Goal: Answer question/provide support: Share knowledge or assist other users

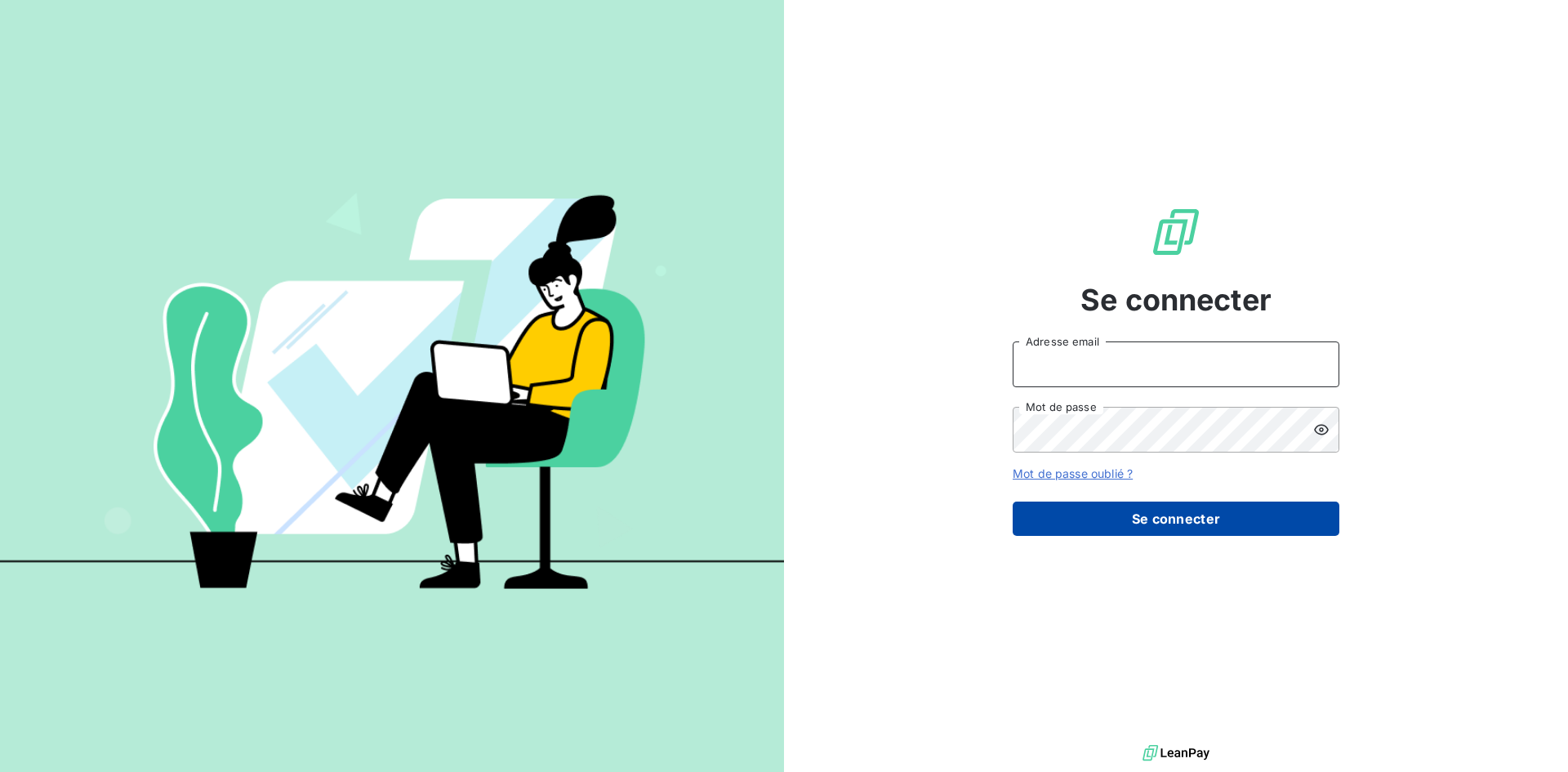
type input "[EMAIL_ADDRESS][DOMAIN_NAME]"
click at [1060, 516] on button "Se connecter" at bounding box center [1175, 519] width 327 height 34
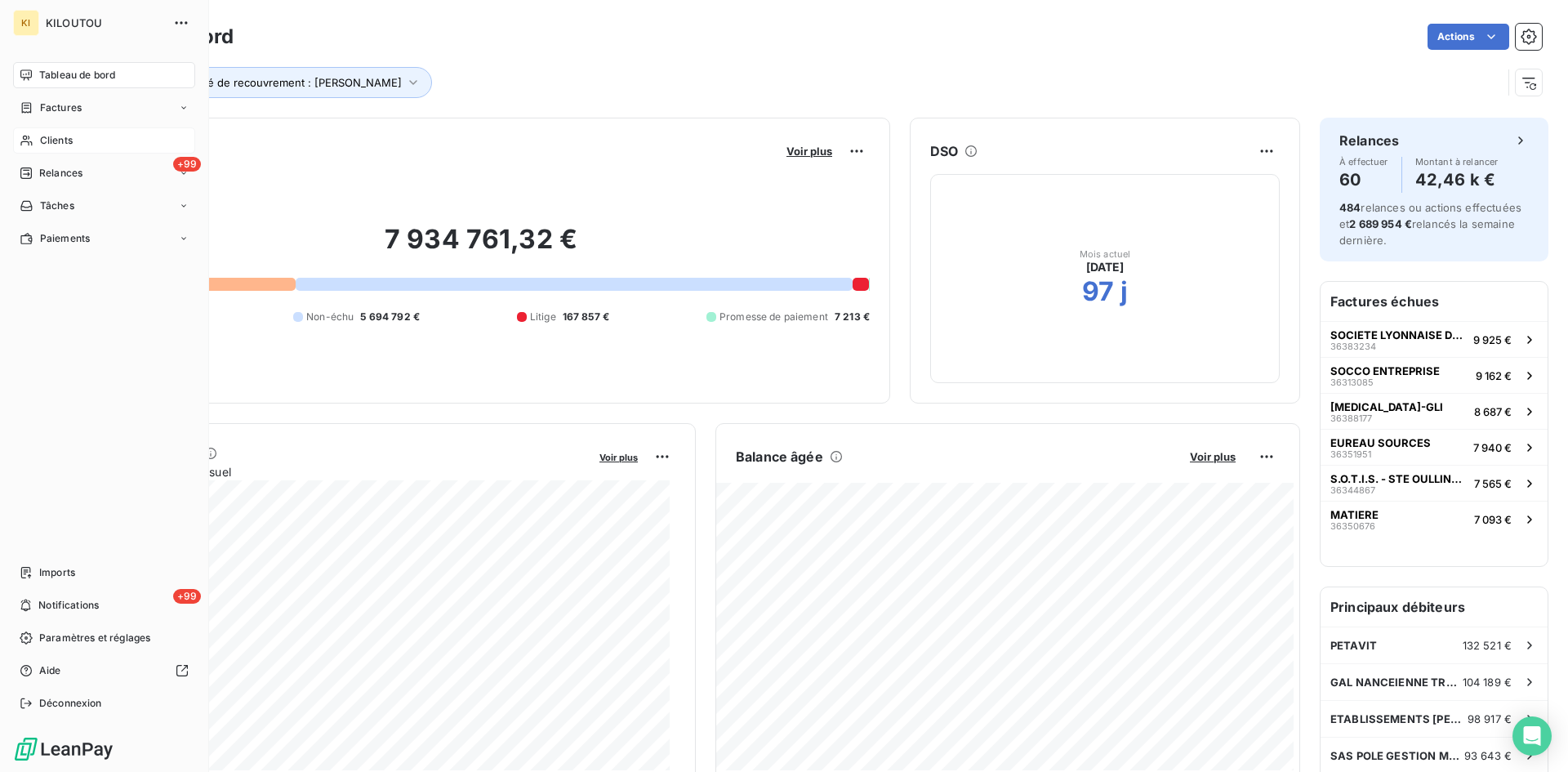
click at [33, 144] on div "Clients" at bounding box center [104, 141] width 182 height 27
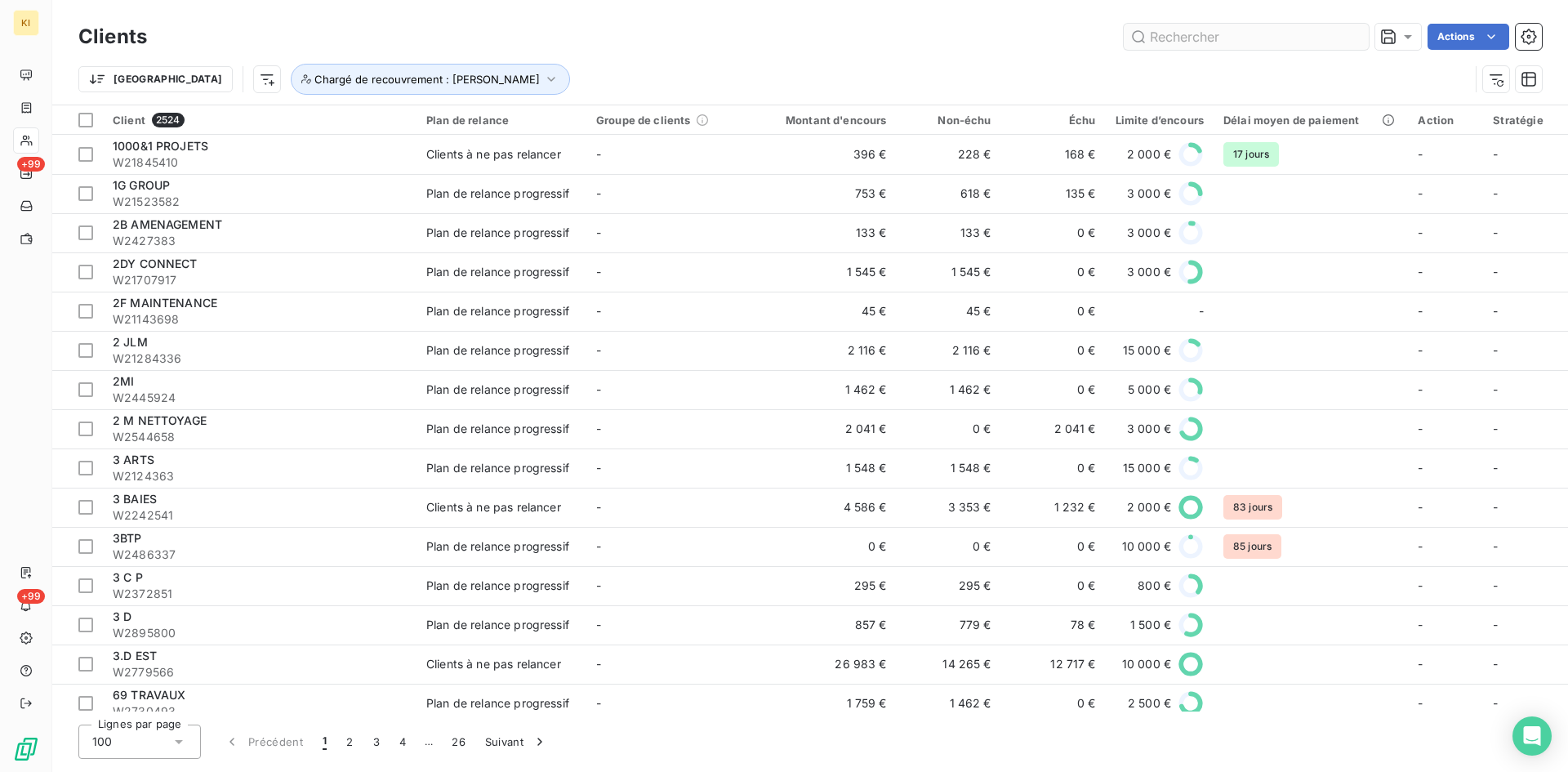
drag, startPoint x: 1250, startPoint y: 35, endPoint x: 1179, endPoint y: 36, distance: 71.0
click at [1184, 36] on input "text" at bounding box center [1246, 37] width 245 height 27
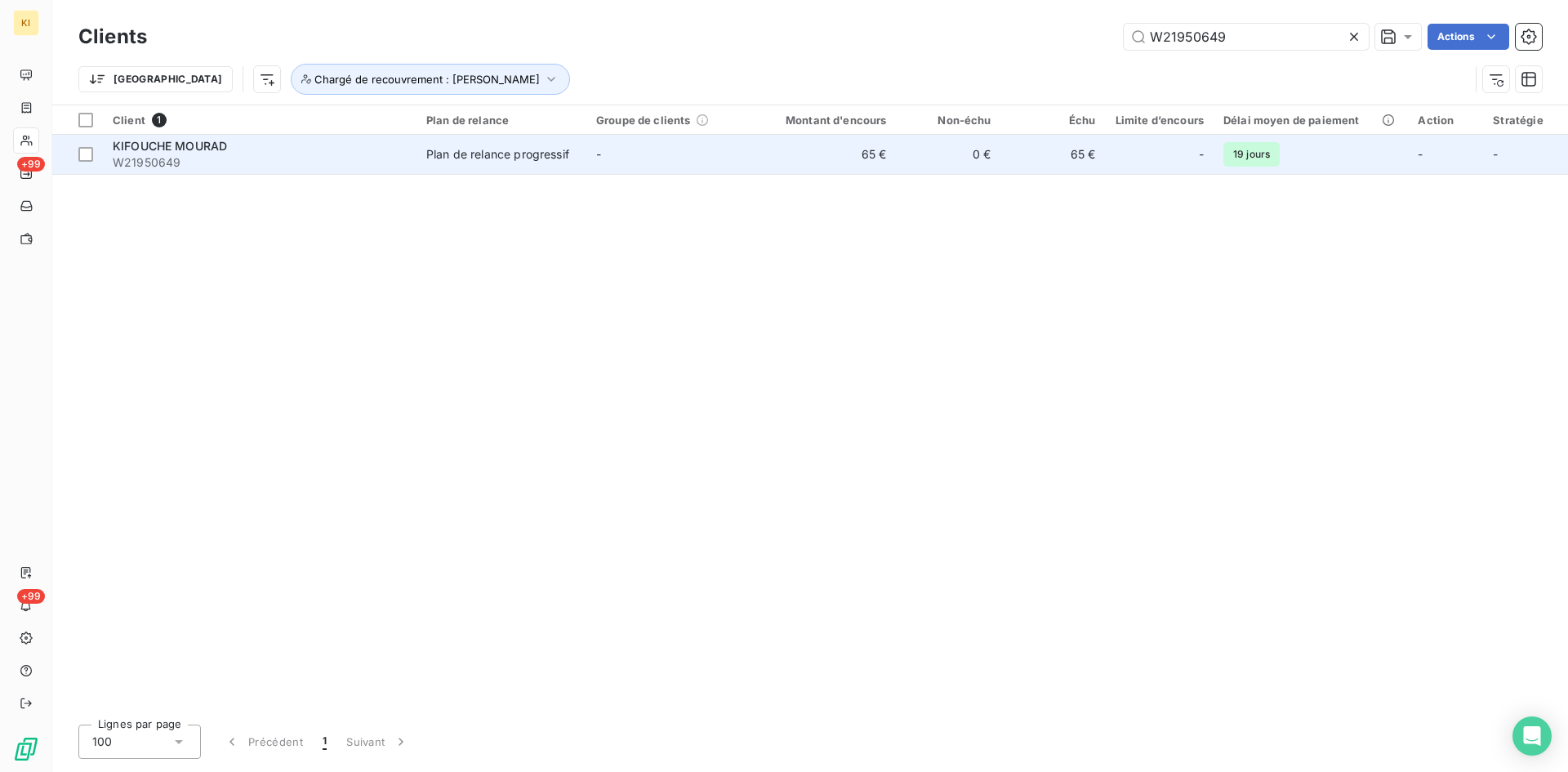
type input "W21950649"
click at [658, 163] on td "-" at bounding box center [670, 153] width 169 height 39
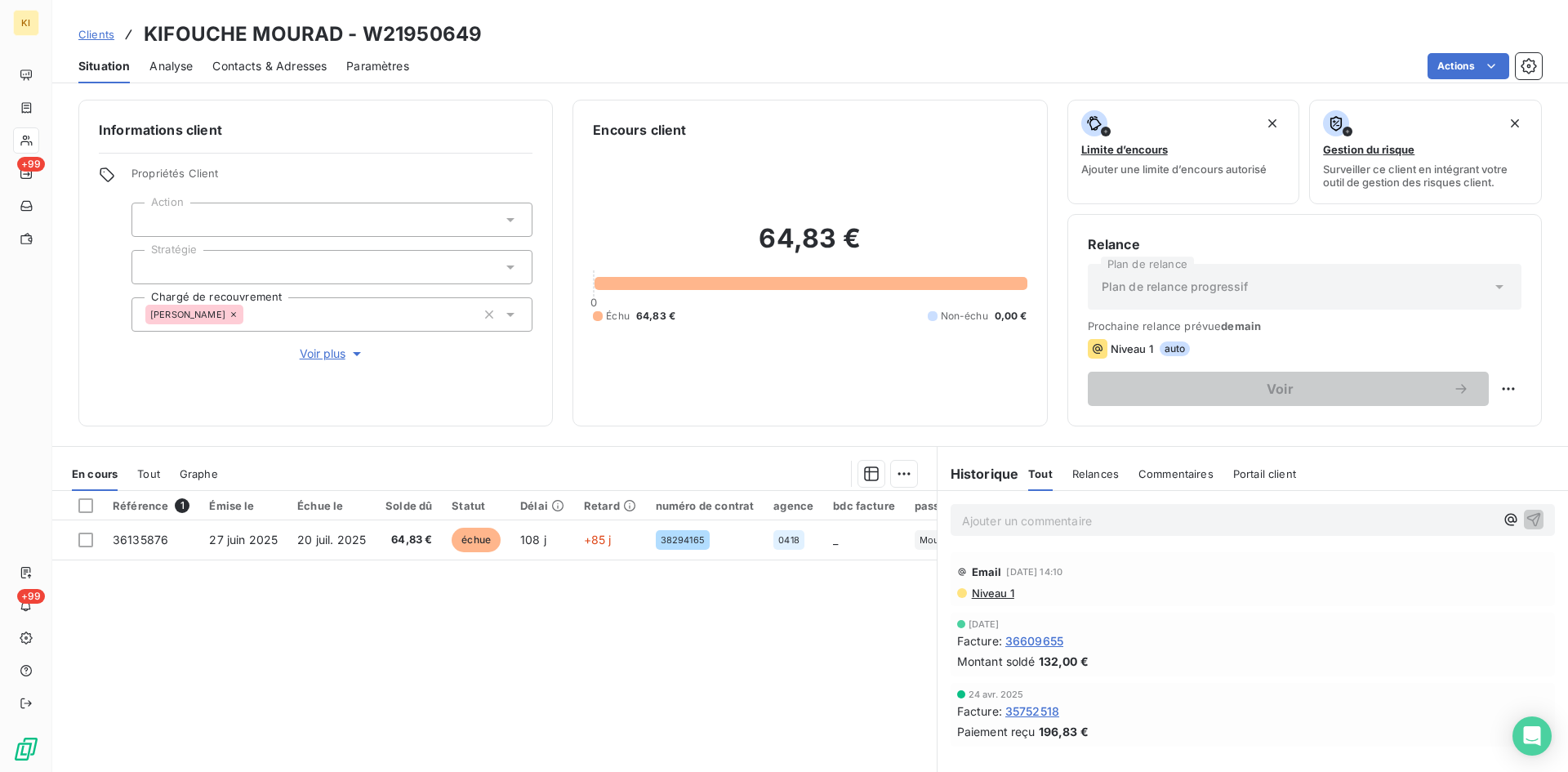
click at [565, 41] on div "Clients KIFOUCHE MOURAD - W21950649" at bounding box center [810, 34] width 1516 height 29
click at [566, 41] on div "Clients KIFOUCHE MOURAD - W21950649" at bounding box center [810, 34] width 1516 height 29
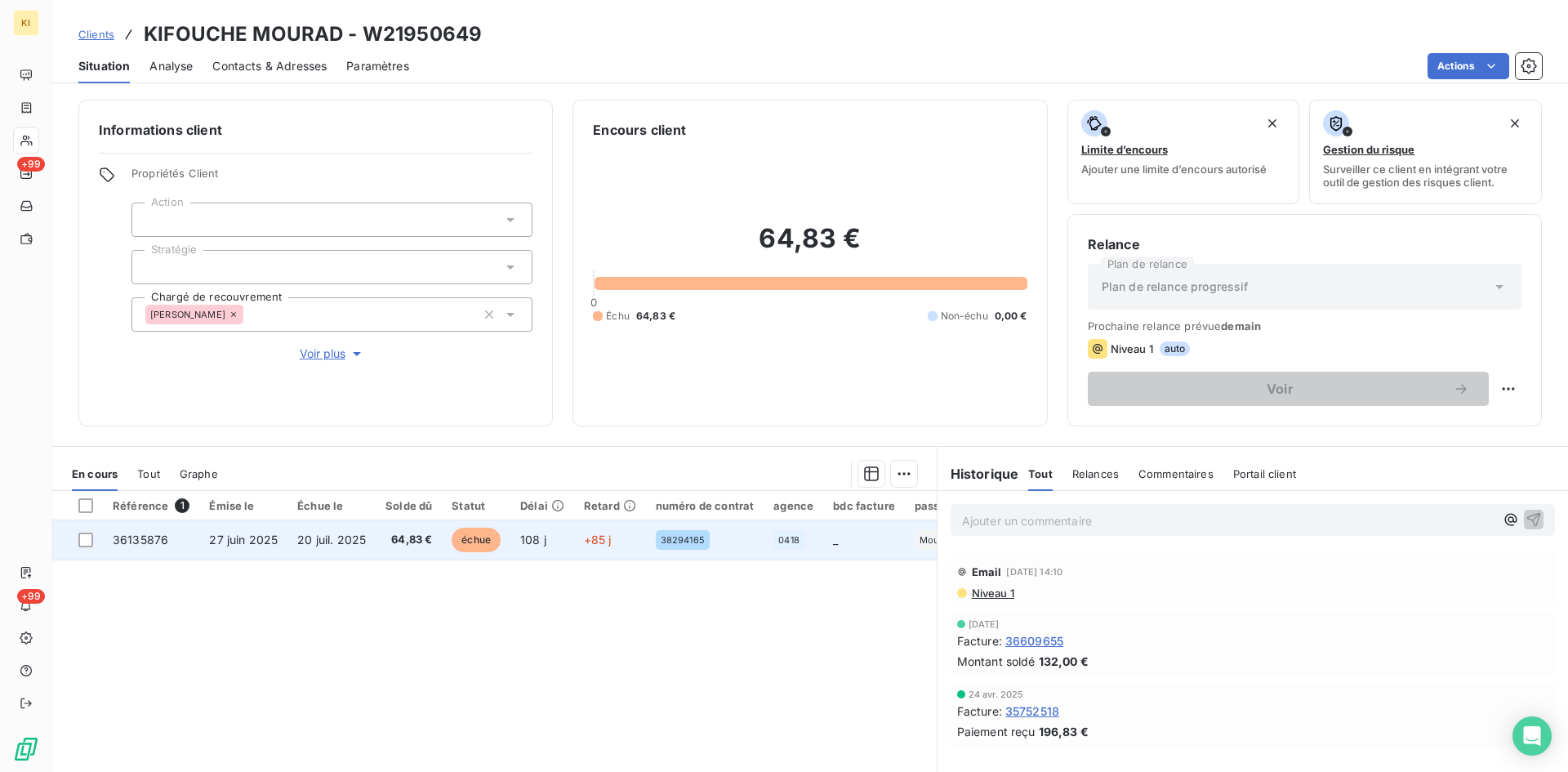
click at [256, 545] on span "27 juin 2025" at bounding box center [243, 539] width 68 height 14
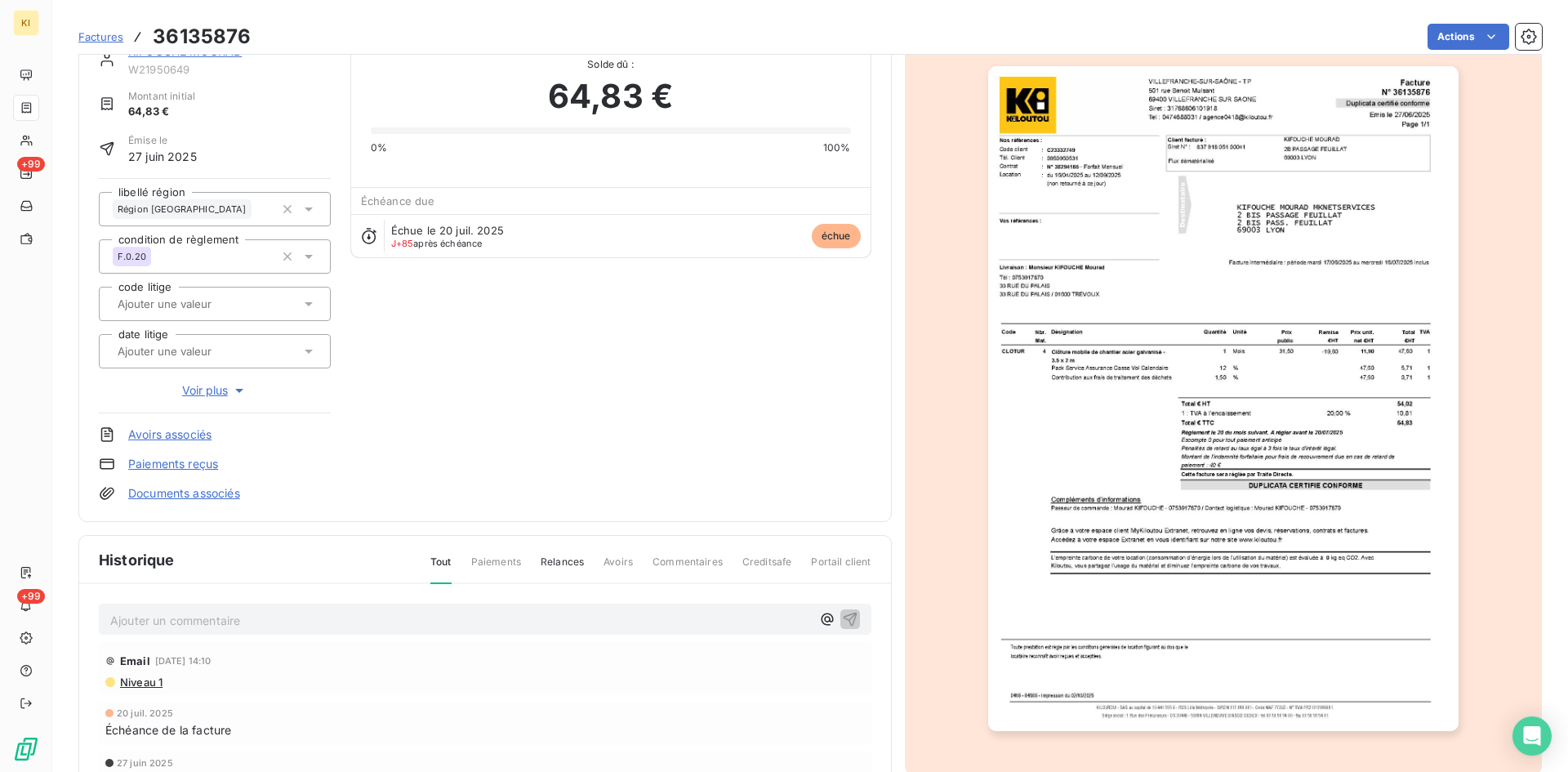
scroll to position [82, 0]
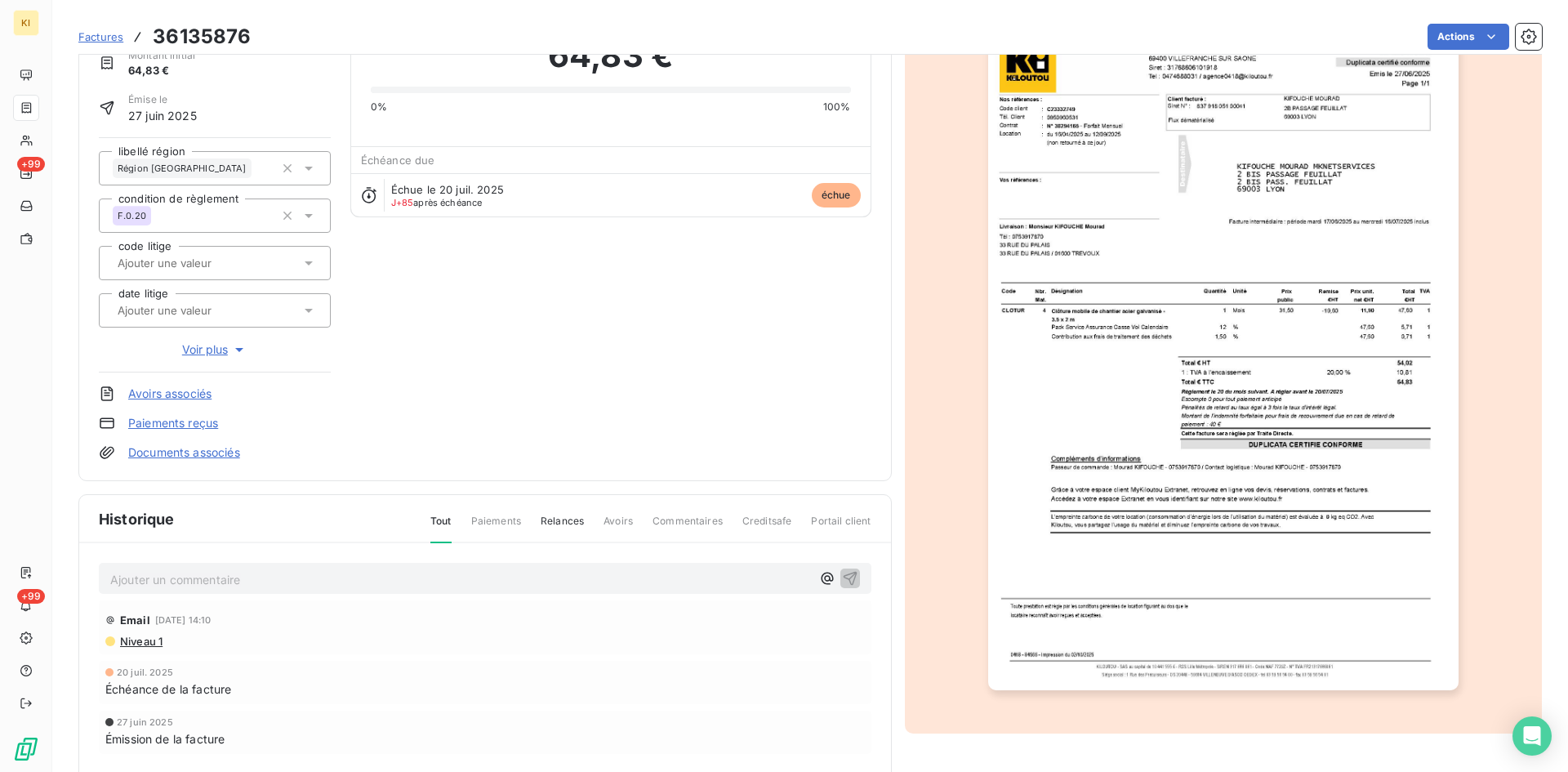
click at [292, 575] on p "Ajouter un commentaire ﻿" at bounding box center [460, 580] width 701 height 21
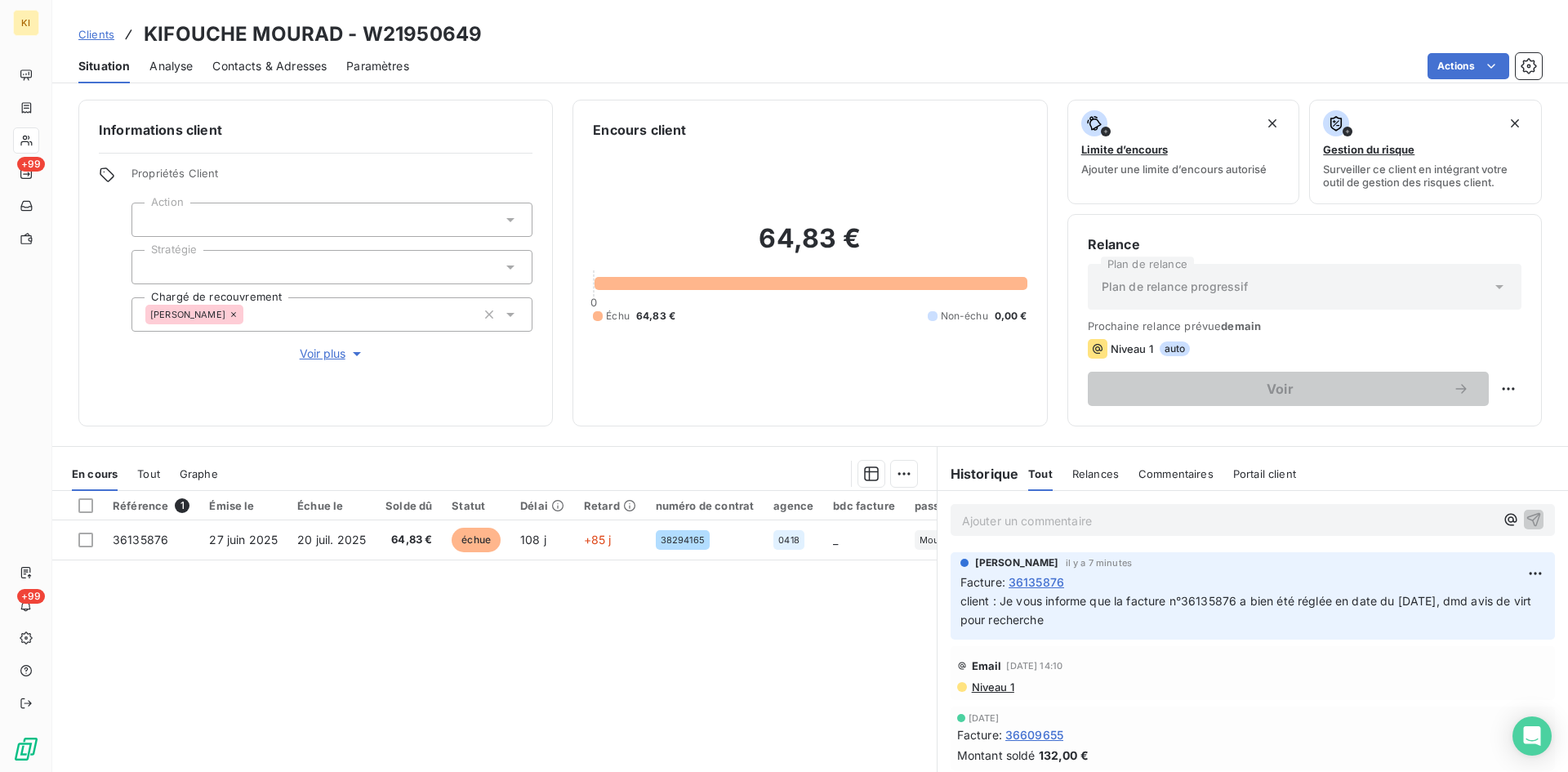
click at [98, 39] on span "Clients" at bounding box center [97, 34] width 36 height 13
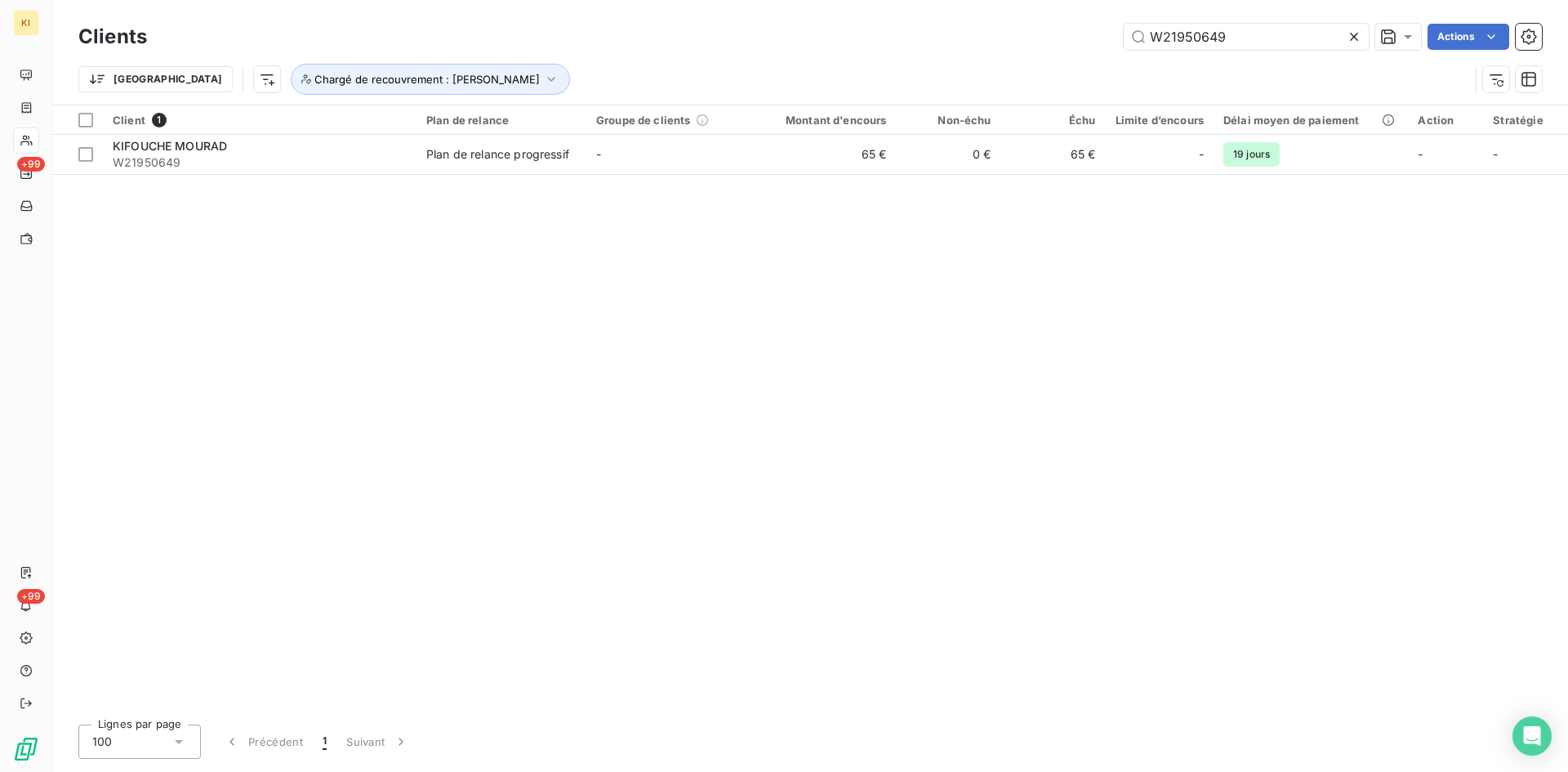
drag, startPoint x: 1295, startPoint y: 39, endPoint x: 1027, endPoint y: 26, distance: 268.3
click at [1027, 26] on div "W21950649 Actions" at bounding box center [854, 37] width 1375 height 27
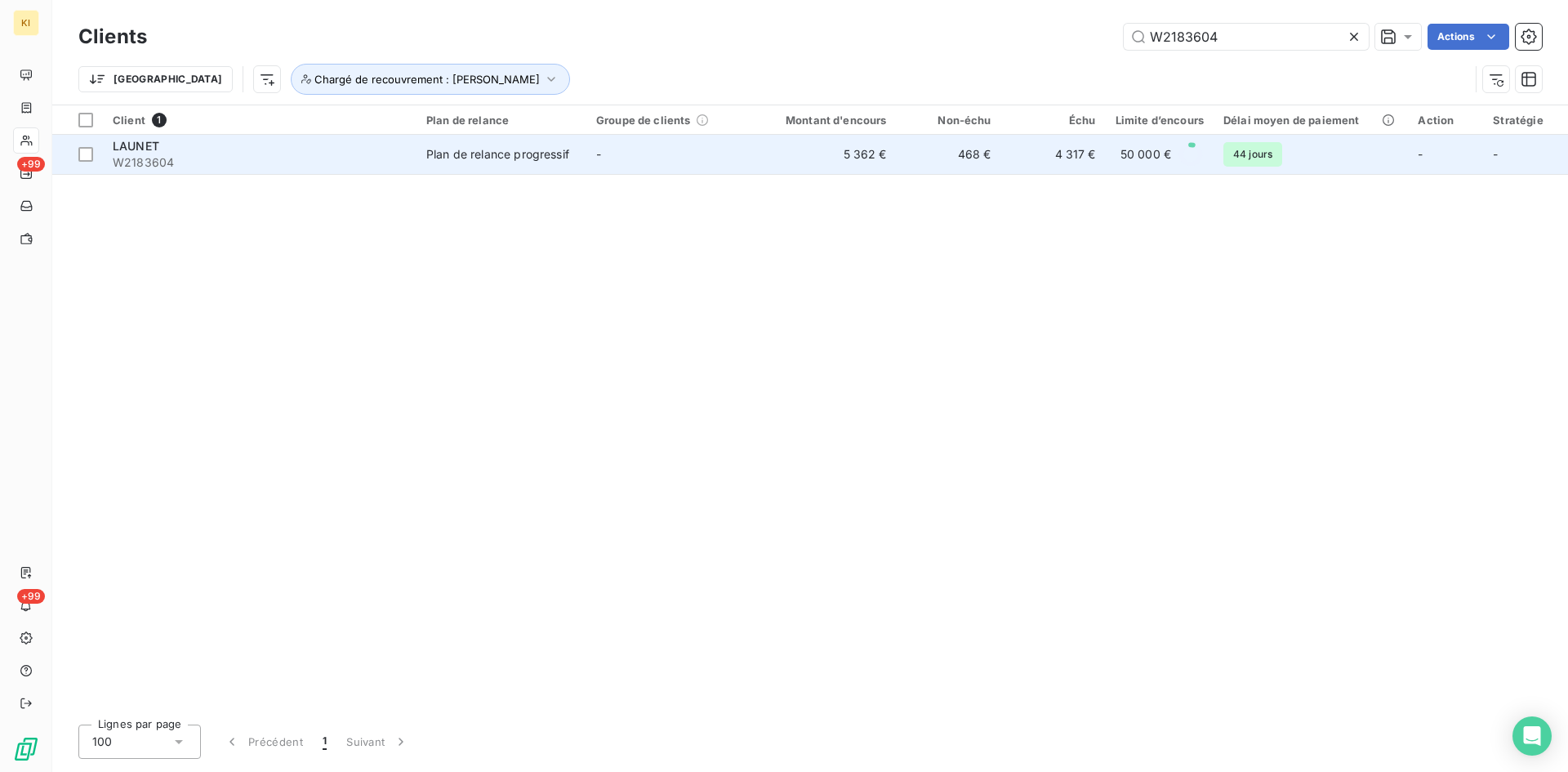
type input "W2183604"
click at [472, 159] on div "Plan de relance progressif" at bounding box center [497, 153] width 143 height 16
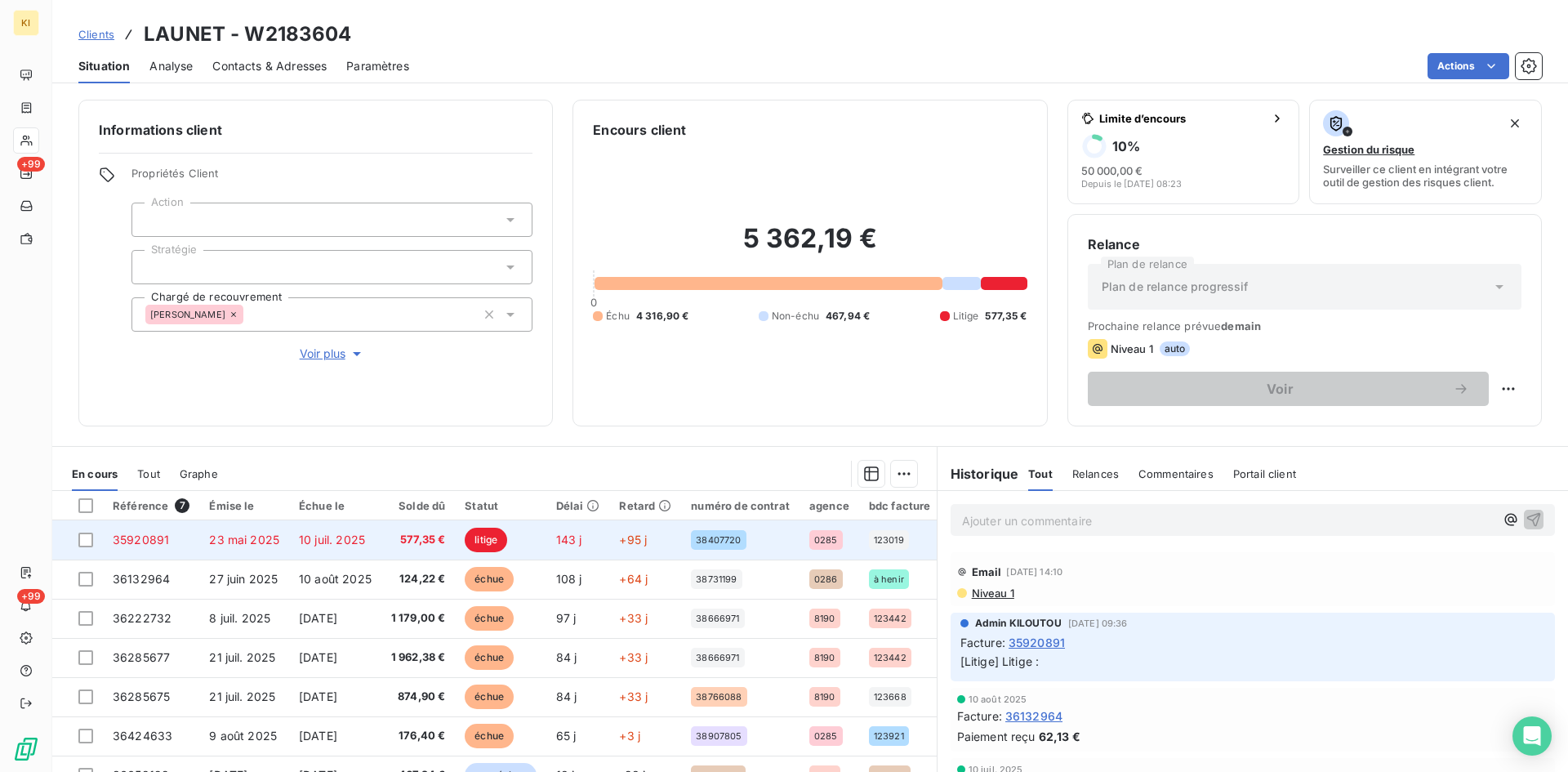
click at [154, 544] on span "35920891" at bounding box center [141, 539] width 57 height 14
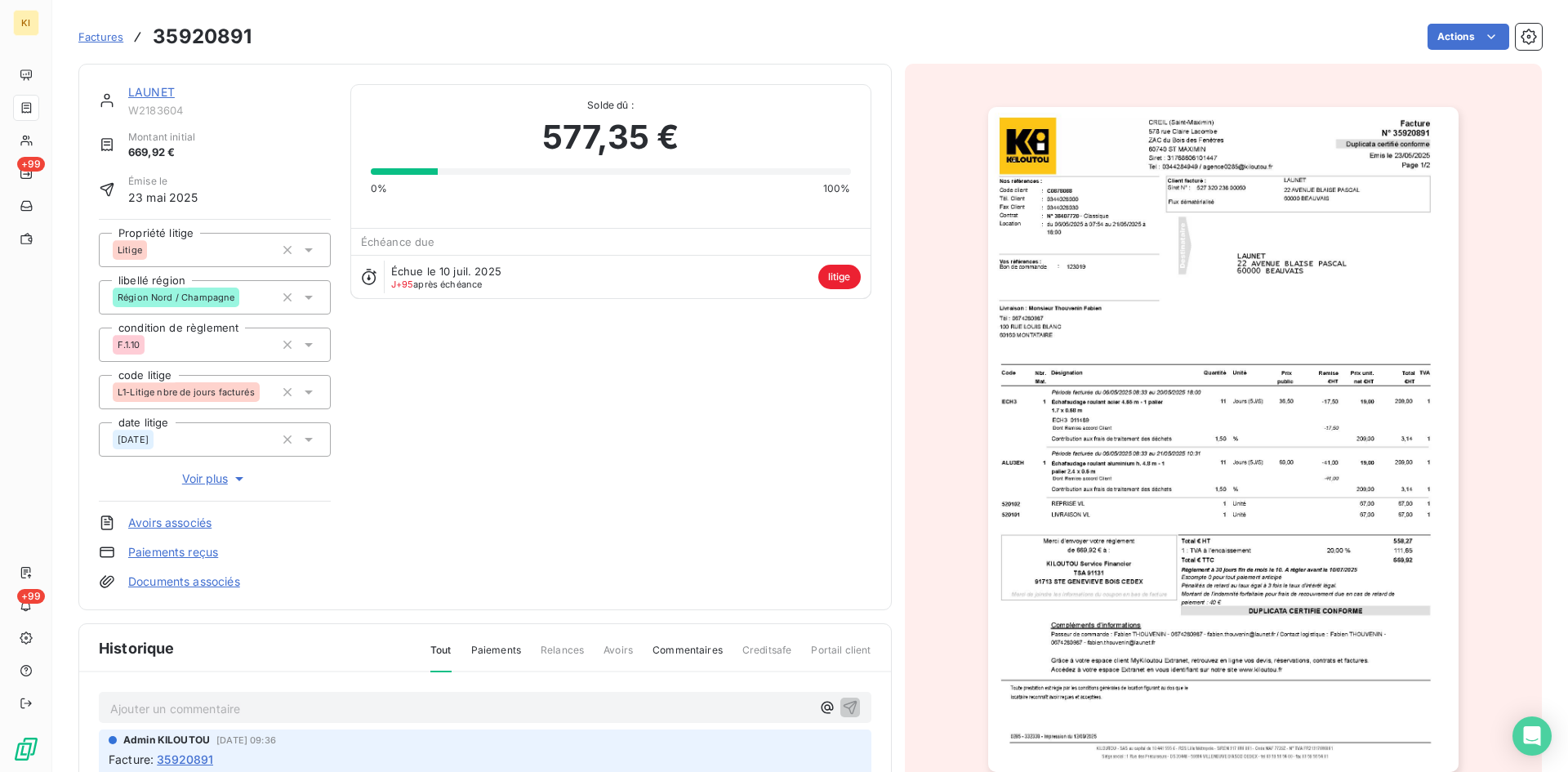
click at [371, 709] on p "Ajouter un commentaire ﻿" at bounding box center [460, 709] width 701 height 21
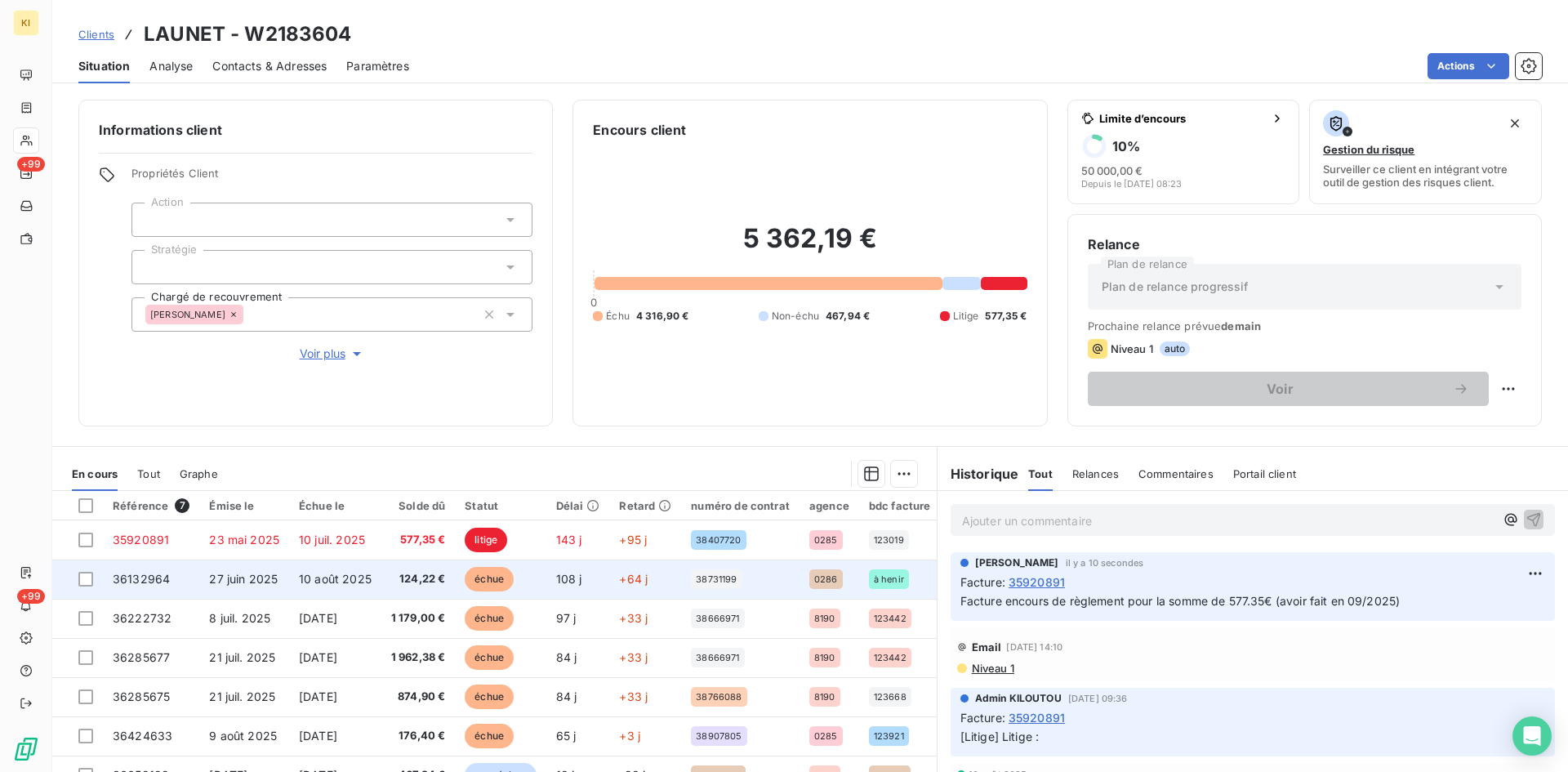
scroll to position [81, 0]
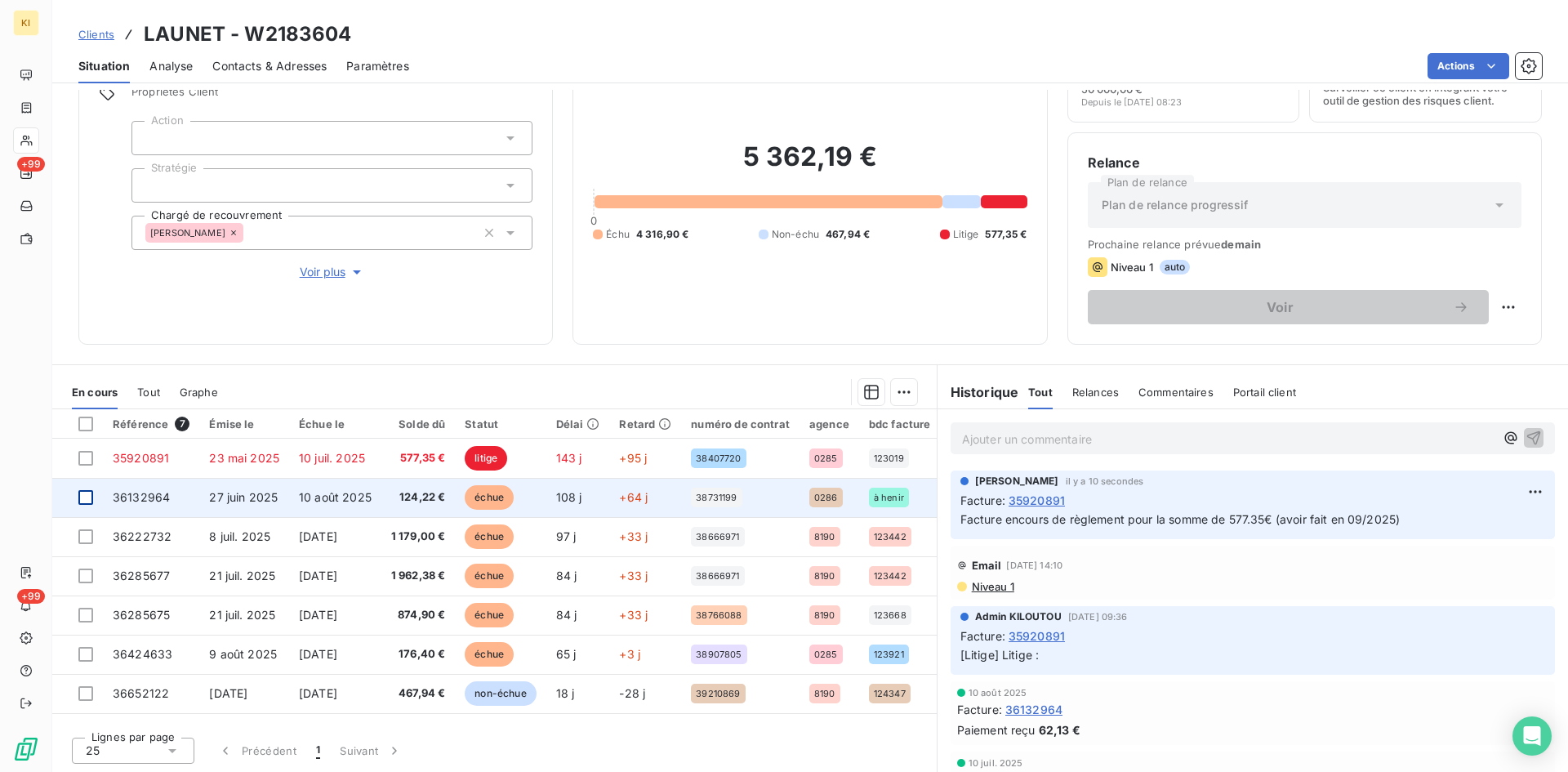
click at [91, 500] on div at bounding box center [86, 497] width 15 height 15
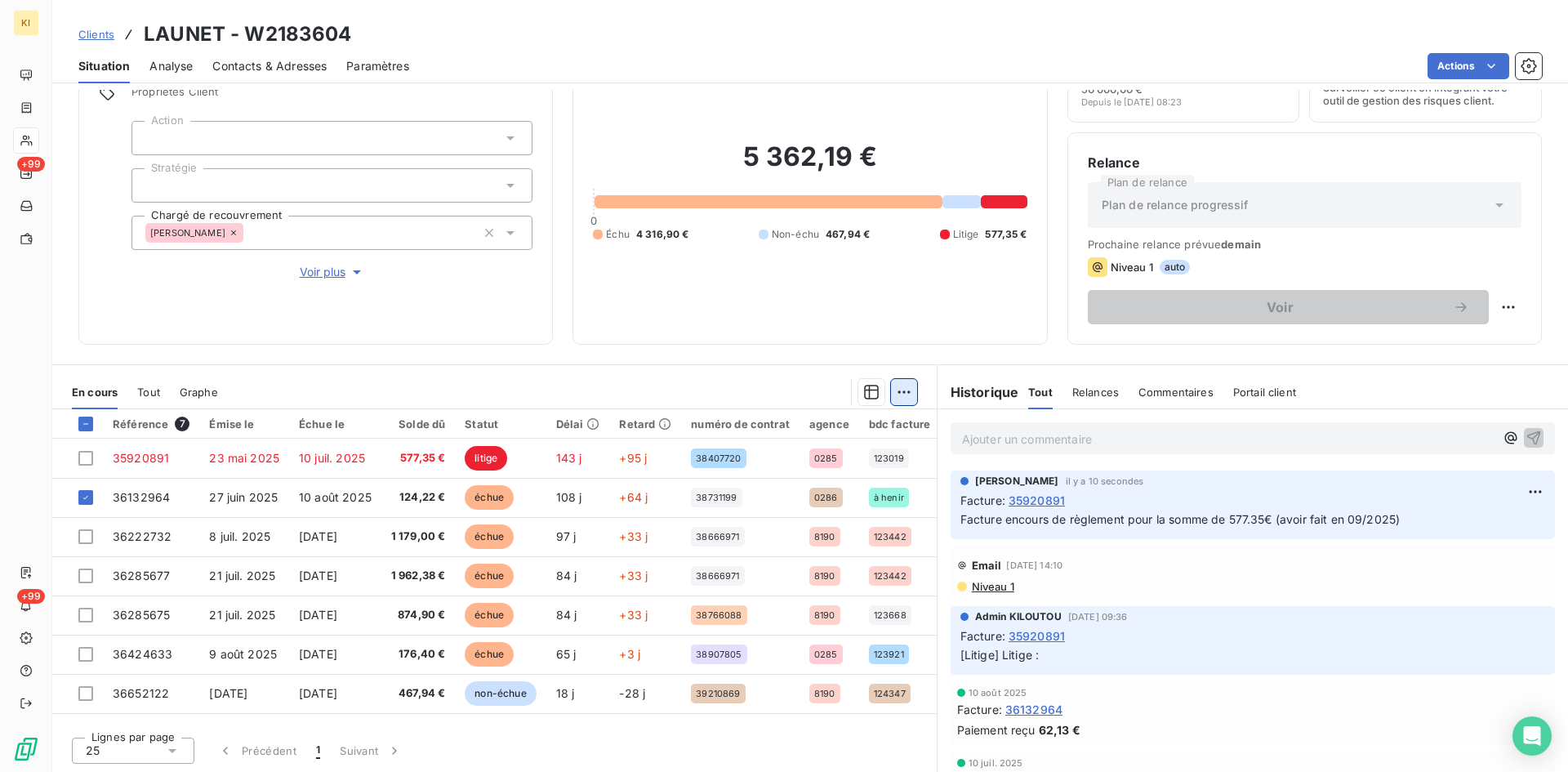
click at [899, 384] on html "KI +99 +99 Clients LAUNET - W2183604 Situation Analyse Contacts & Adresses Para…" at bounding box center [784, 386] width 1568 height 772
click at [736, 460] on div "Ajouter une promesse de paiement (1 facture)" at bounding box center [757, 458] width 288 height 27
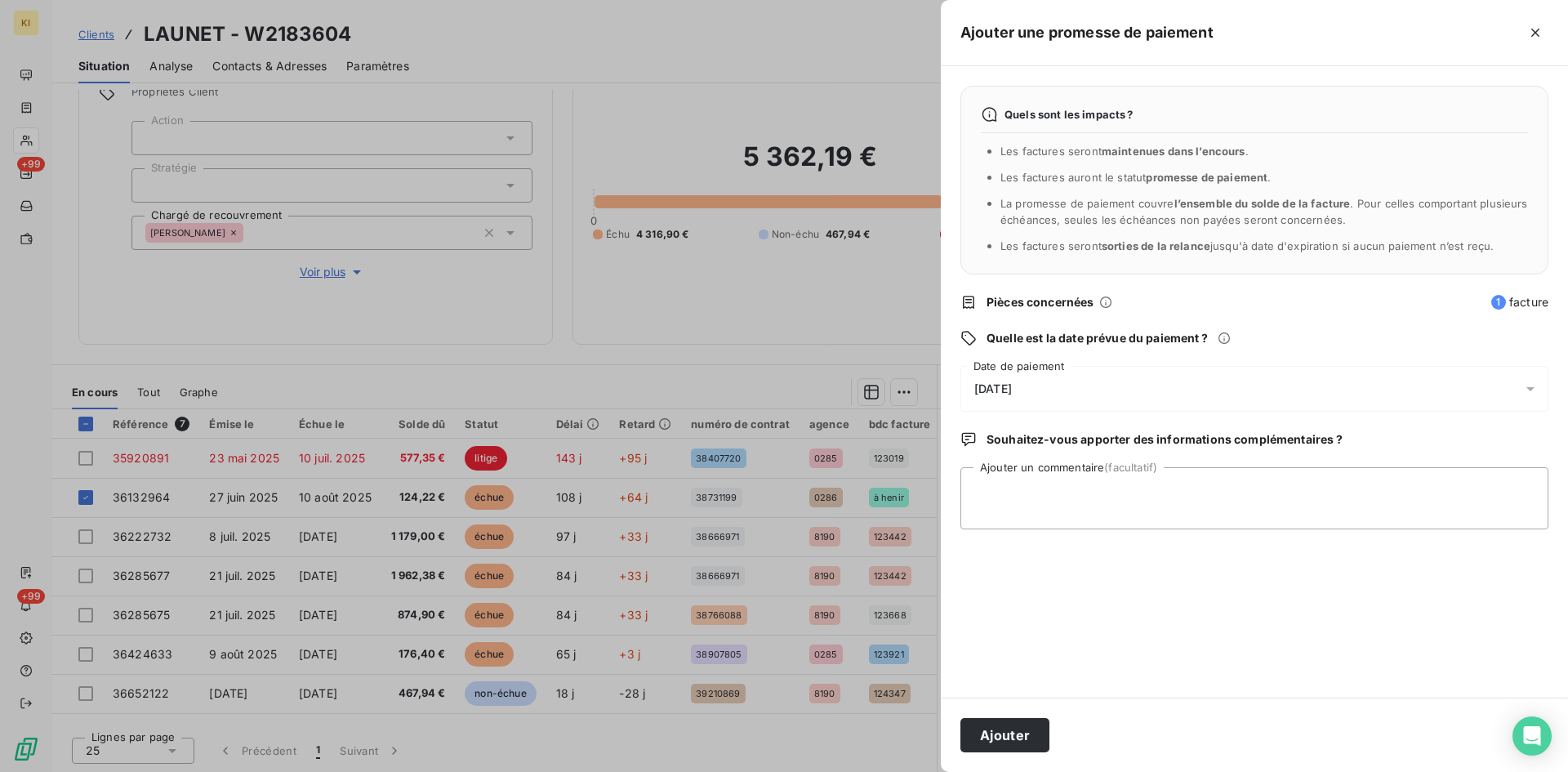
click at [1012, 387] on span "[DATE]" at bounding box center [993, 389] width 38 height 13
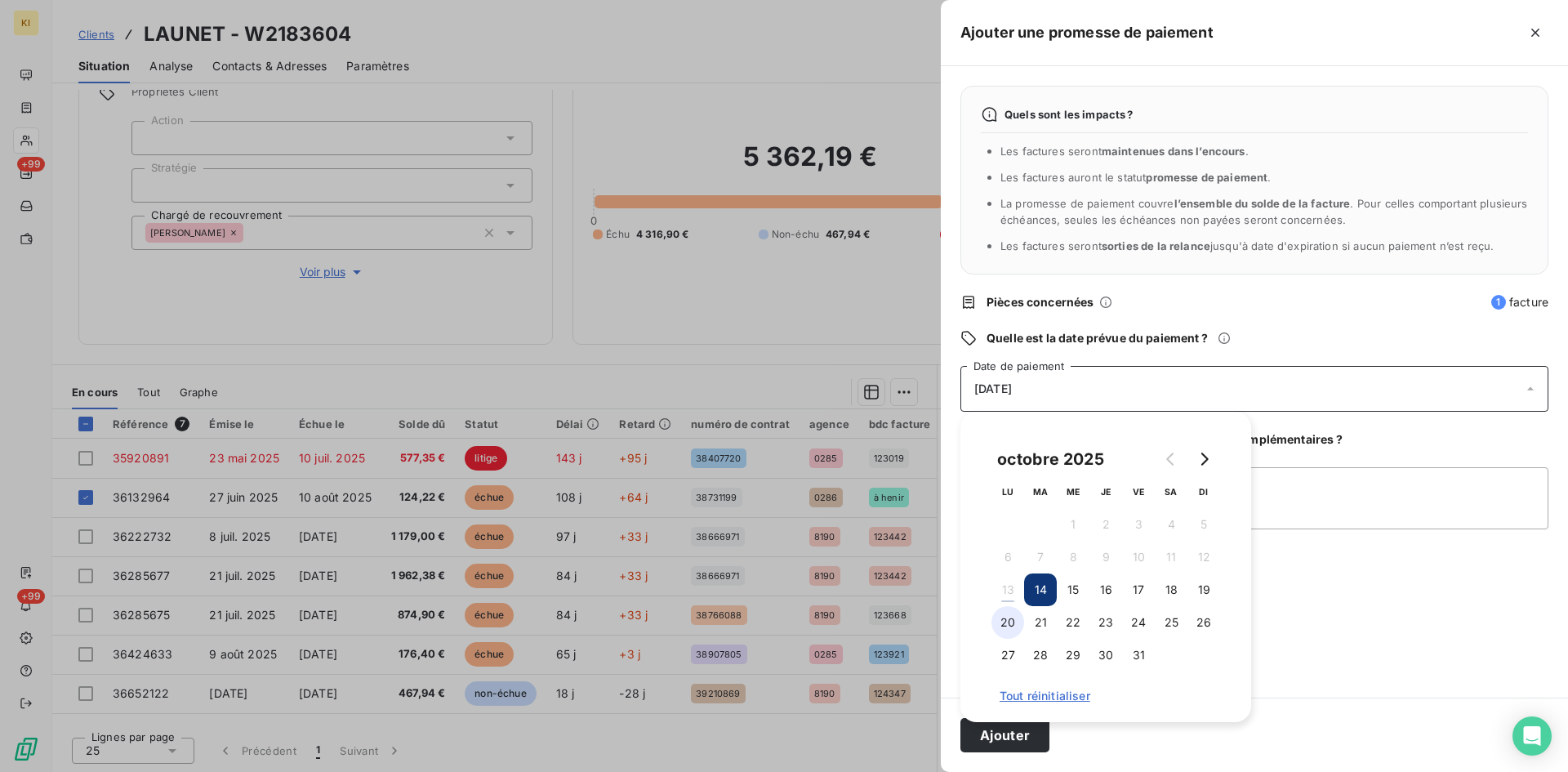
click at [1022, 625] on button "20" at bounding box center [1007, 622] width 32 height 32
click at [1017, 740] on button "Ajouter" at bounding box center [1005, 735] width 89 height 34
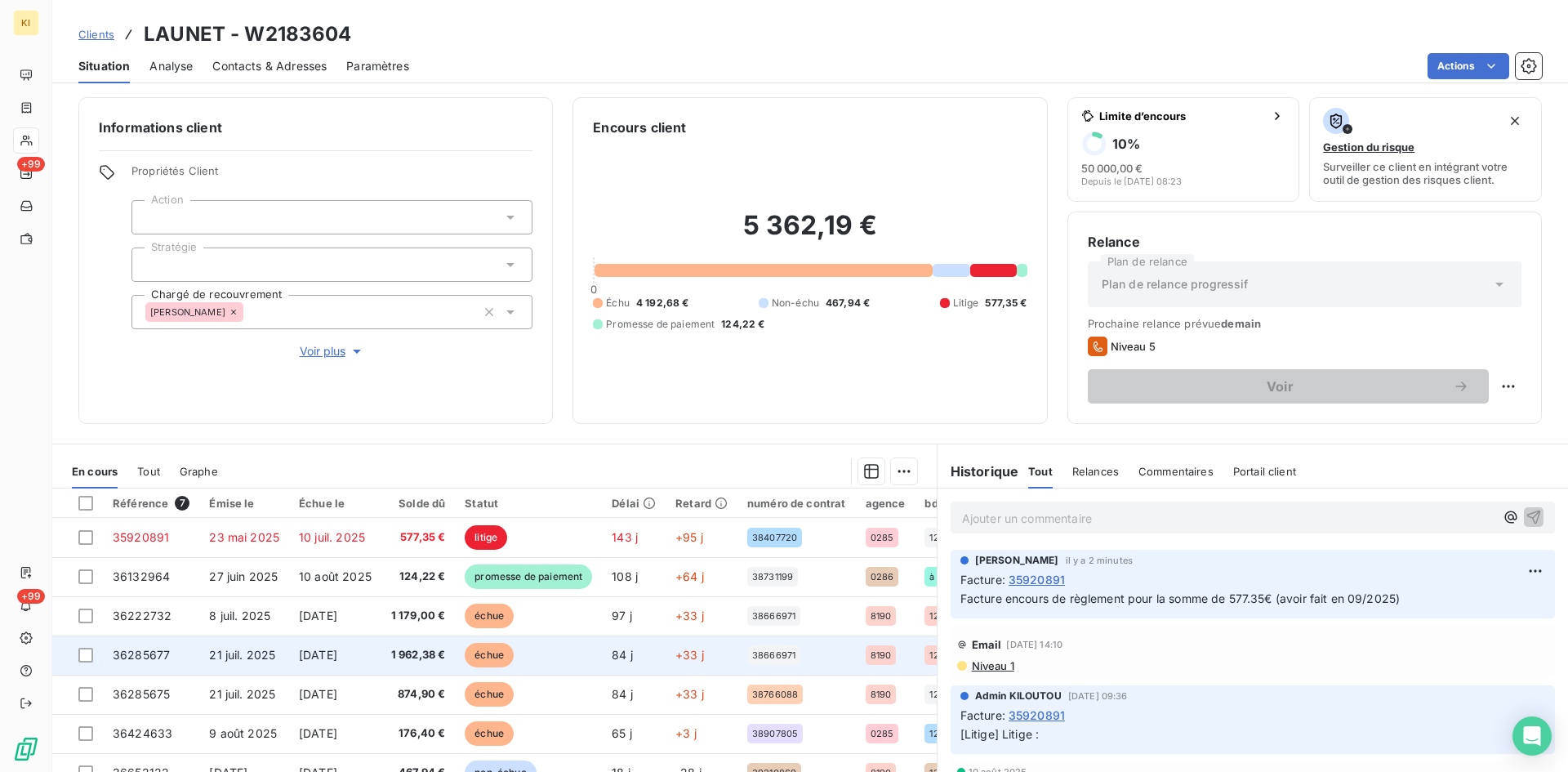
scroll to position [0, 0]
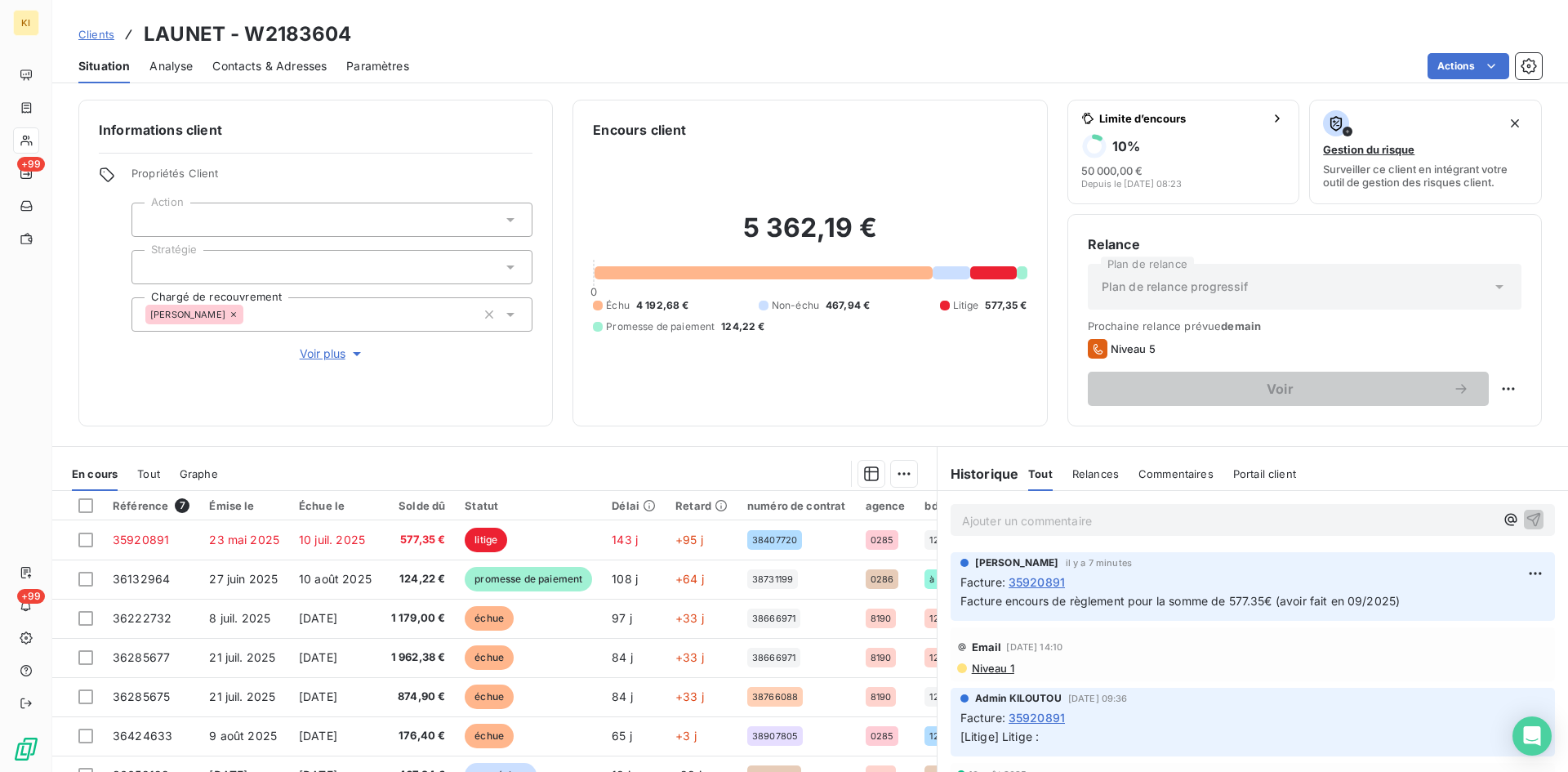
click at [104, 39] on span "Clients" at bounding box center [97, 34] width 36 height 13
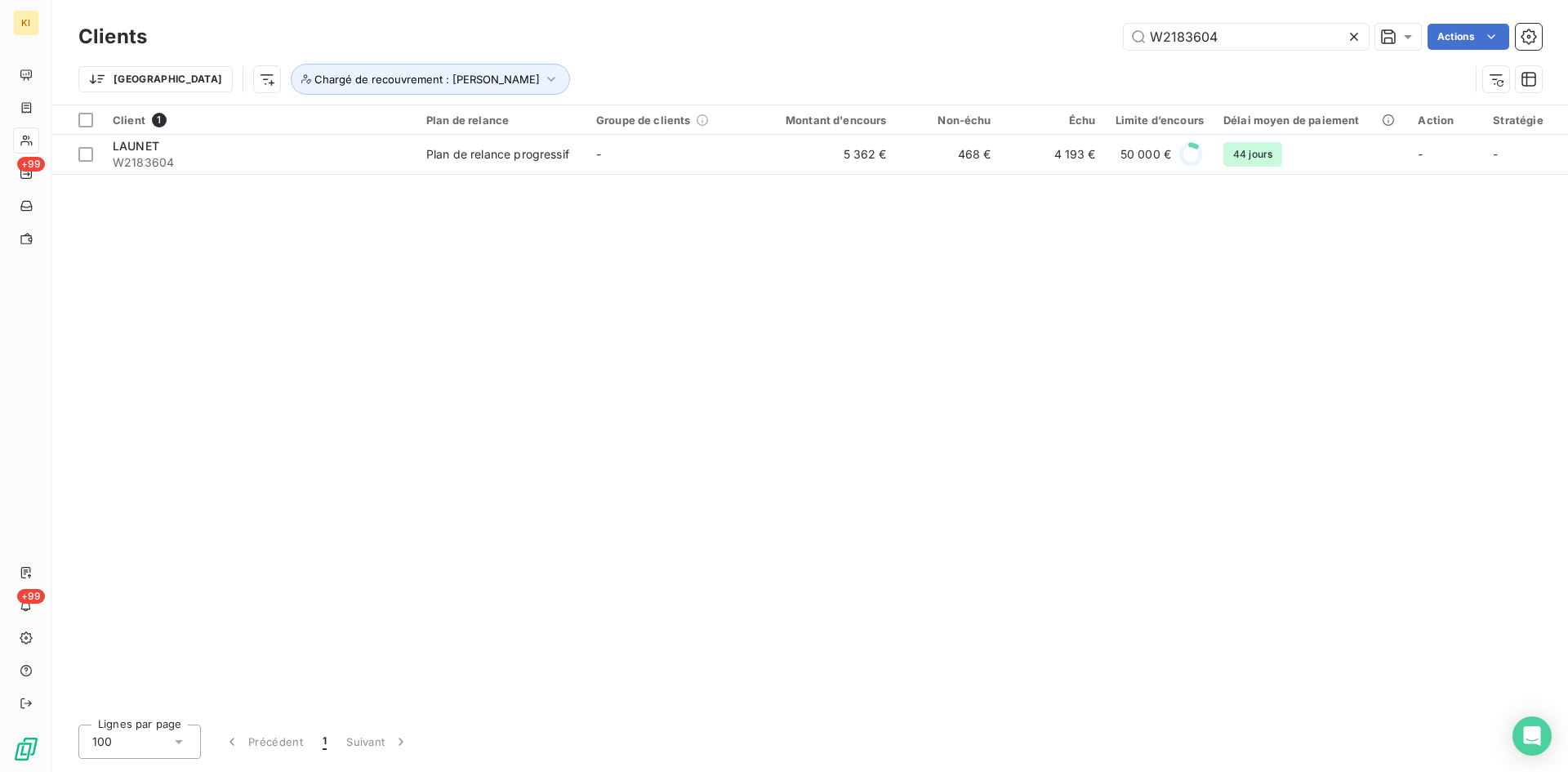
drag, startPoint x: 1252, startPoint y: 31, endPoint x: 1025, endPoint y: 28, distance: 227.0
click at [1025, 28] on div "W2183604 Actions" at bounding box center [854, 37] width 1375 height 27
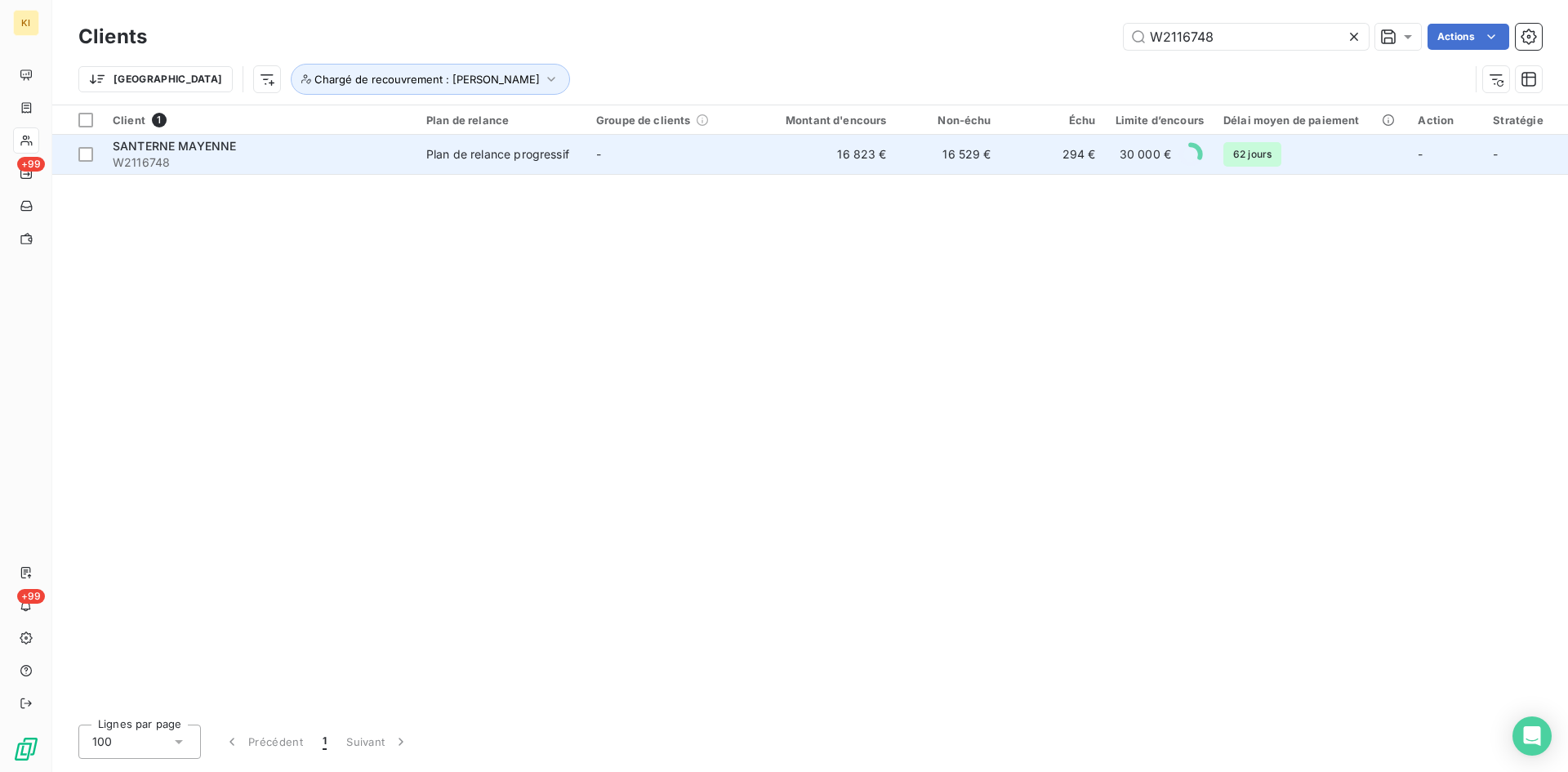
type input "W2116748"
click at [532, 170] on td "Plan de relance progressif" at bounding box center [501, 153] width 169 height 39
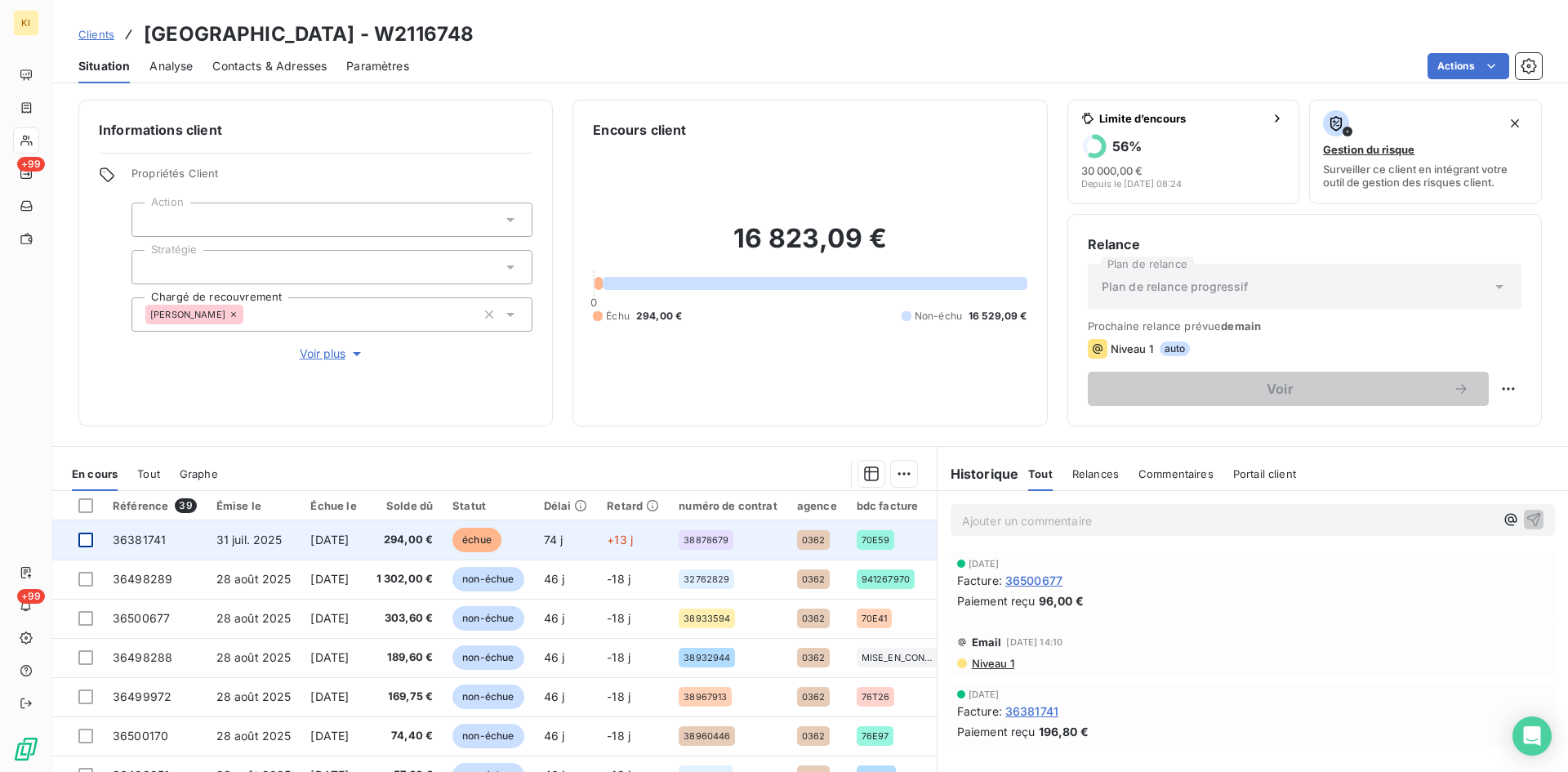
click at [89, 543] on div at bounding box center [86, 540] width 15 height 15
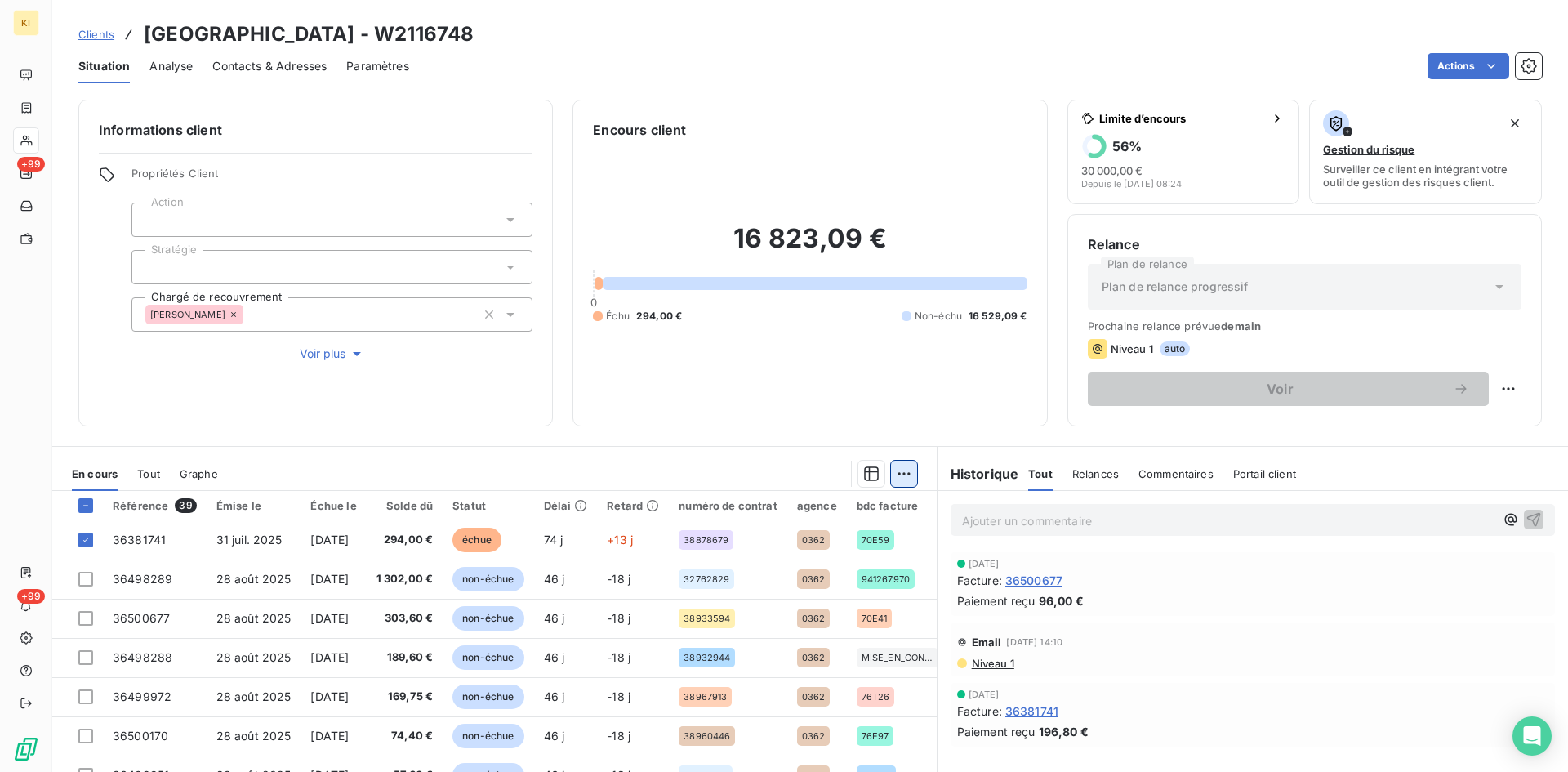
click at [895, 484] on html "KI +99 +99 Clients SANTERNE MAYENNE - W2116748 Situation Analyse Contacts & Adr…" at bounding box center [784, 386] width 1568 height 772
click at [785, 530] on div "Ajouter une promesse de paiement (1 facture)" at bounding box center [757, 539] width 288 height 27
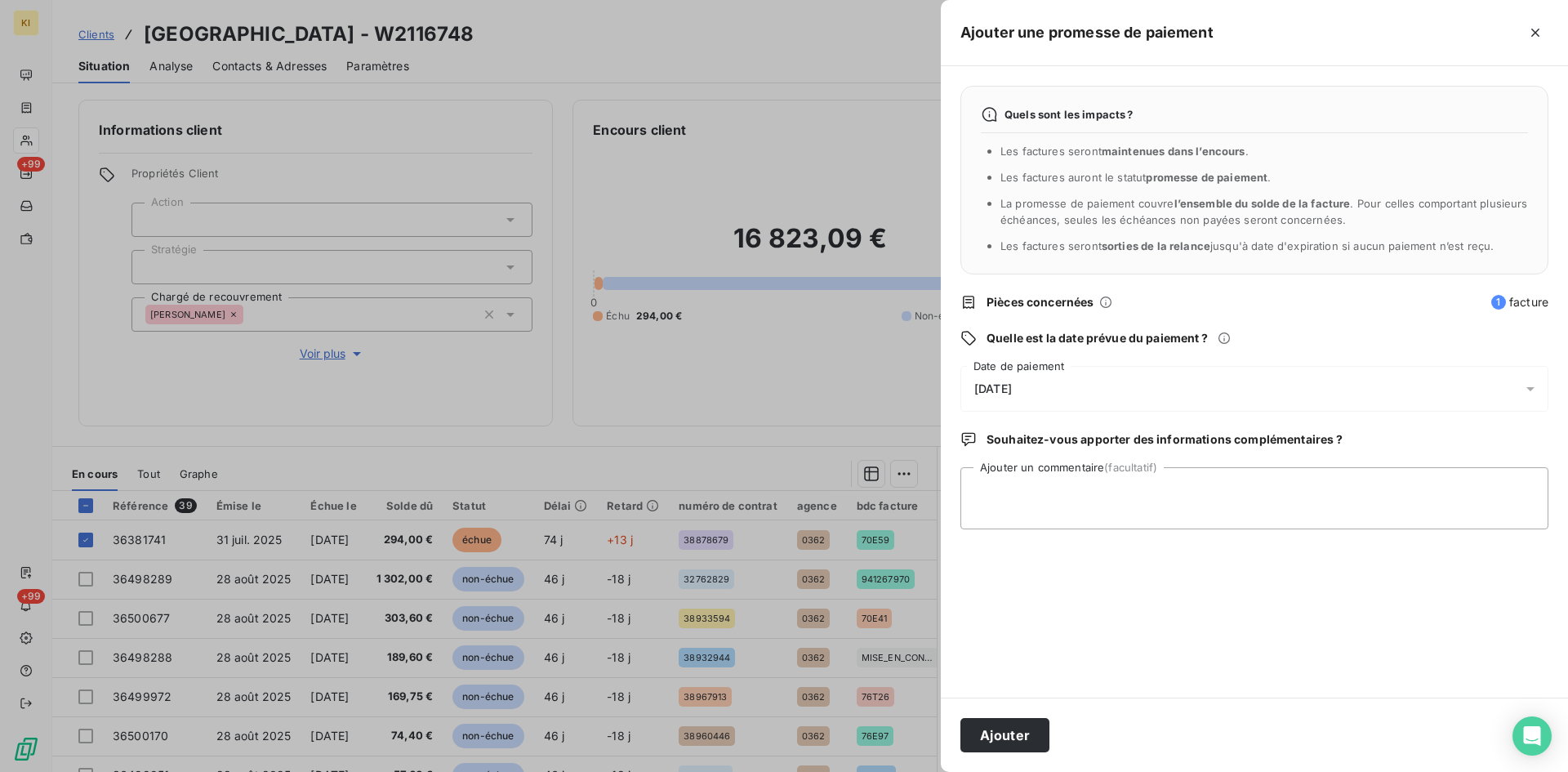
click at [1042, 387] on div "[DATE]" at bounding box center [1254, 388] width 588 height 45
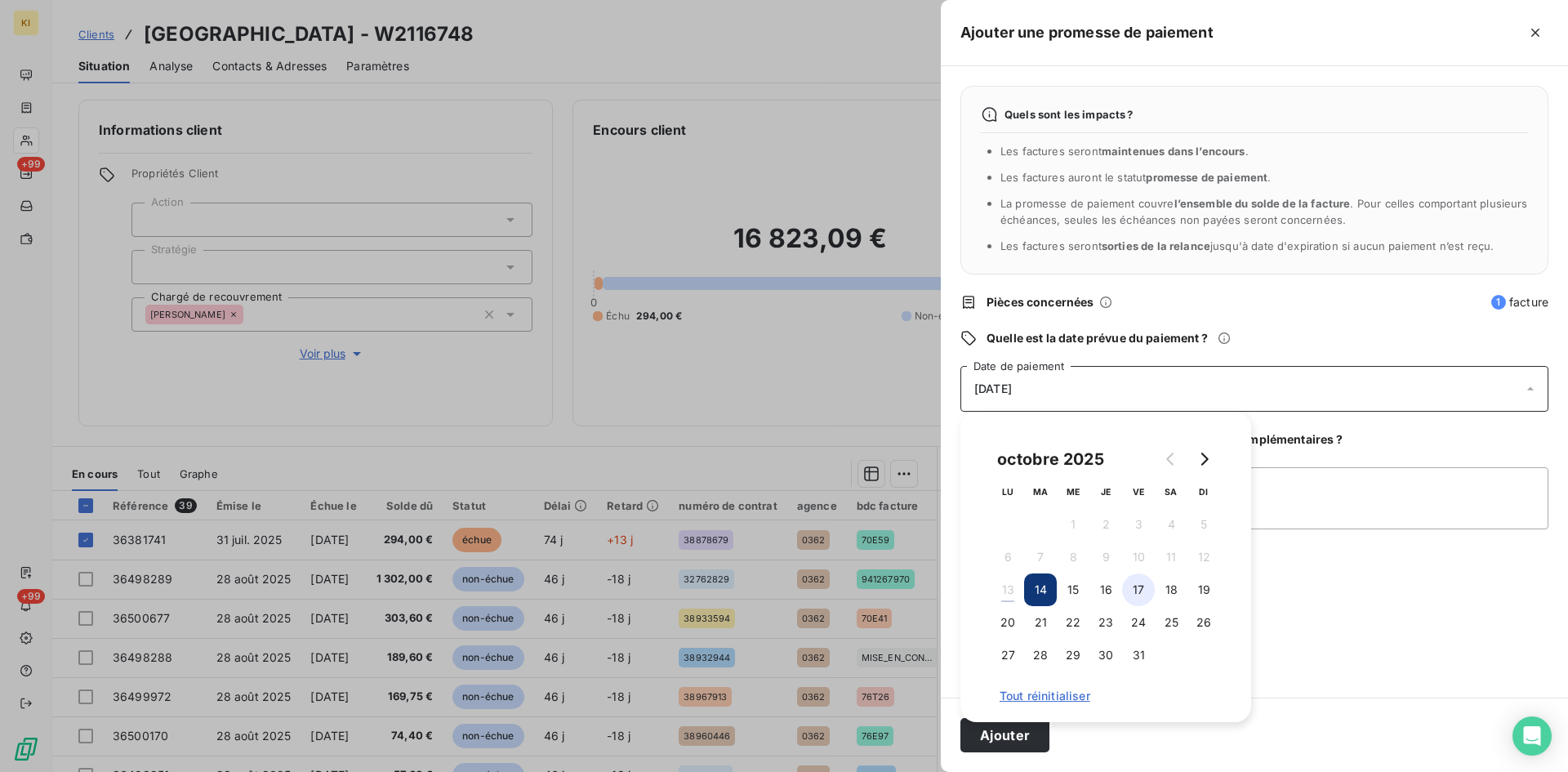
click at [1131, 589] on button "17" at bounding box center [1138, 589] width 32 height 32
click at [1131, 592] on button "17" at bounding box center [1138, 589] width 32 height 32
click at [1138, 589] on button "17" at bounding box center [1138, 589] width 32 height 32
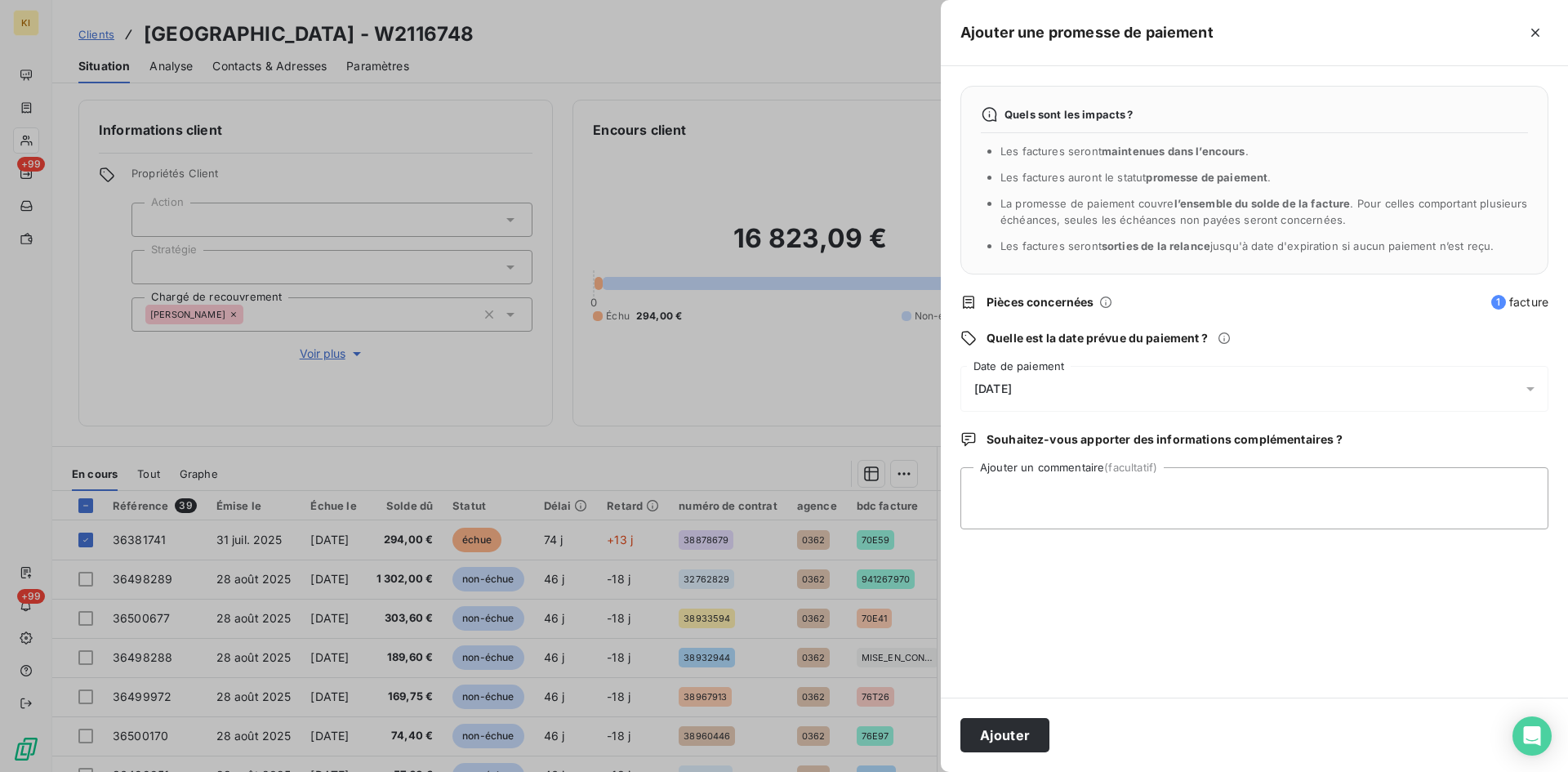
click at [1327, 587] on div "Quels sont les impacts ? Les factures seront maintenues dans l’encours . Les fa…" at bounding box center [1255, 382] width 627 height 632
click at [1175, 512] on textarea "Ajouter un commentaire (facultatif)" at bounding box center [1254, 498] width 588 height 63
type textarea "reçu avis de virt"
click at [1007, 727] on button "Ajouter" at bounding box center [1005, 735] width 89 height 34
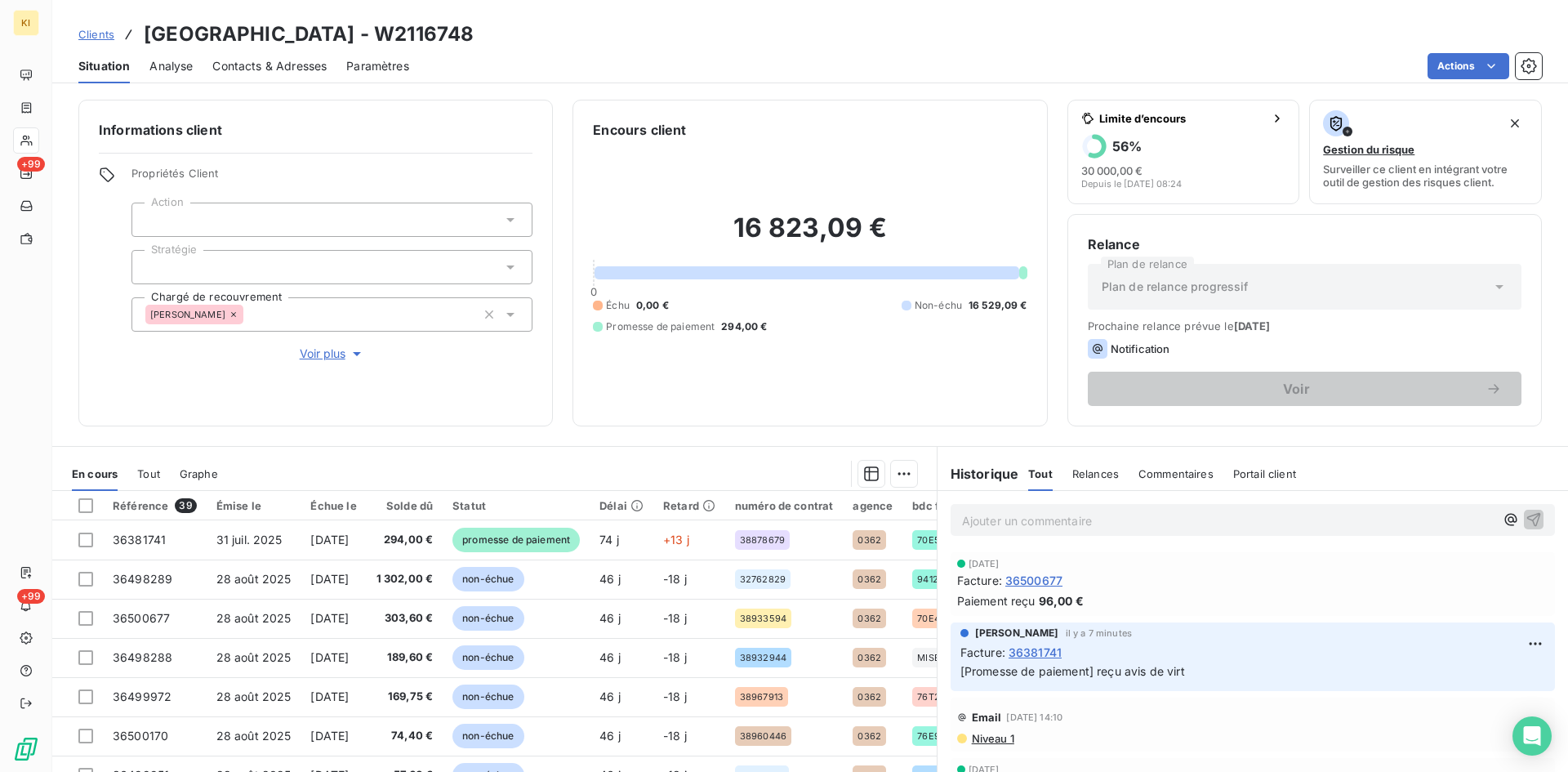
click at [92, 36] on span "Clients" at bounding box center [97, 34] width 36 height 13
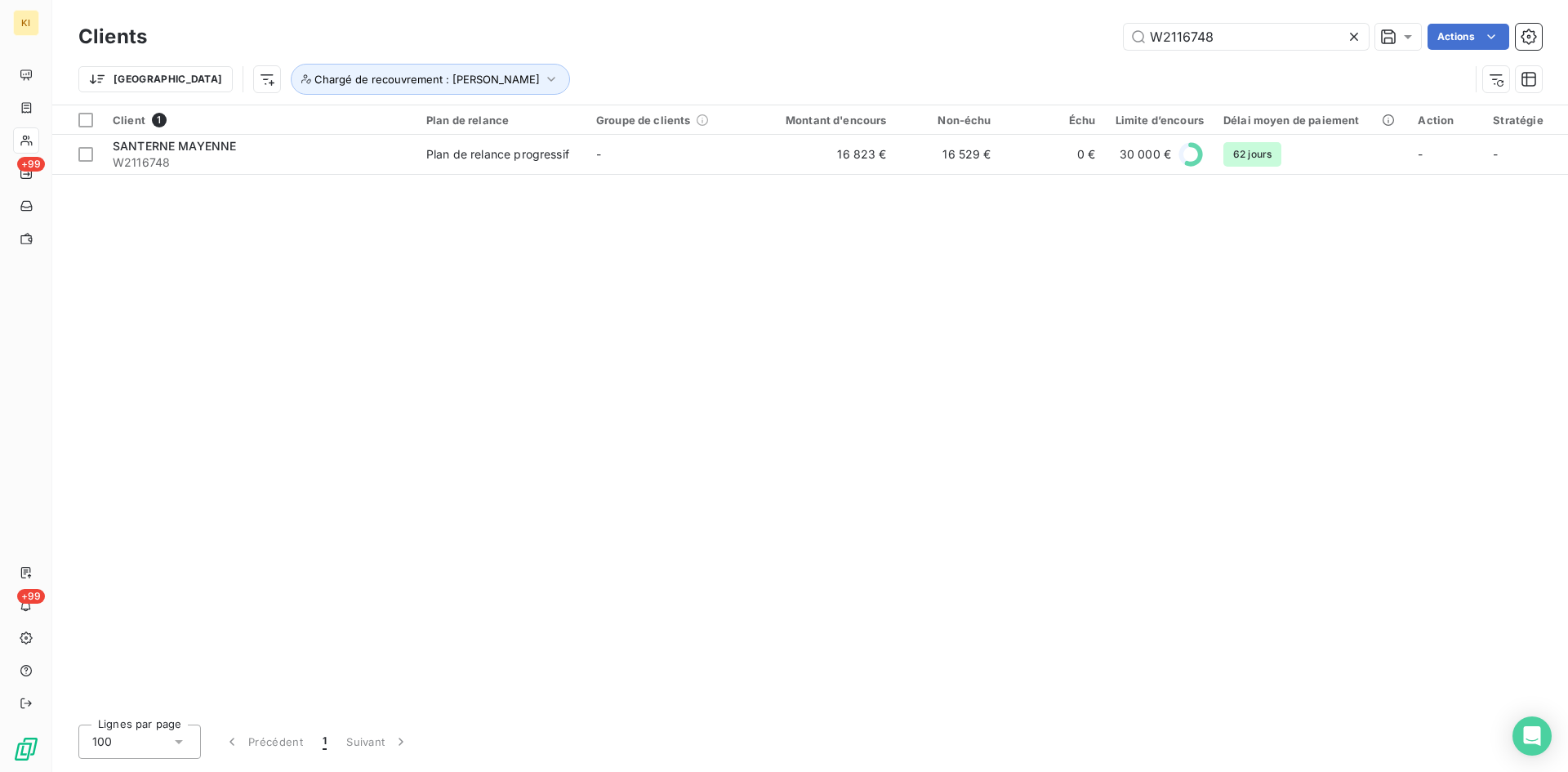
click at [1346, 39] on icon at bounding box center [1353, 36] width 16 height 16
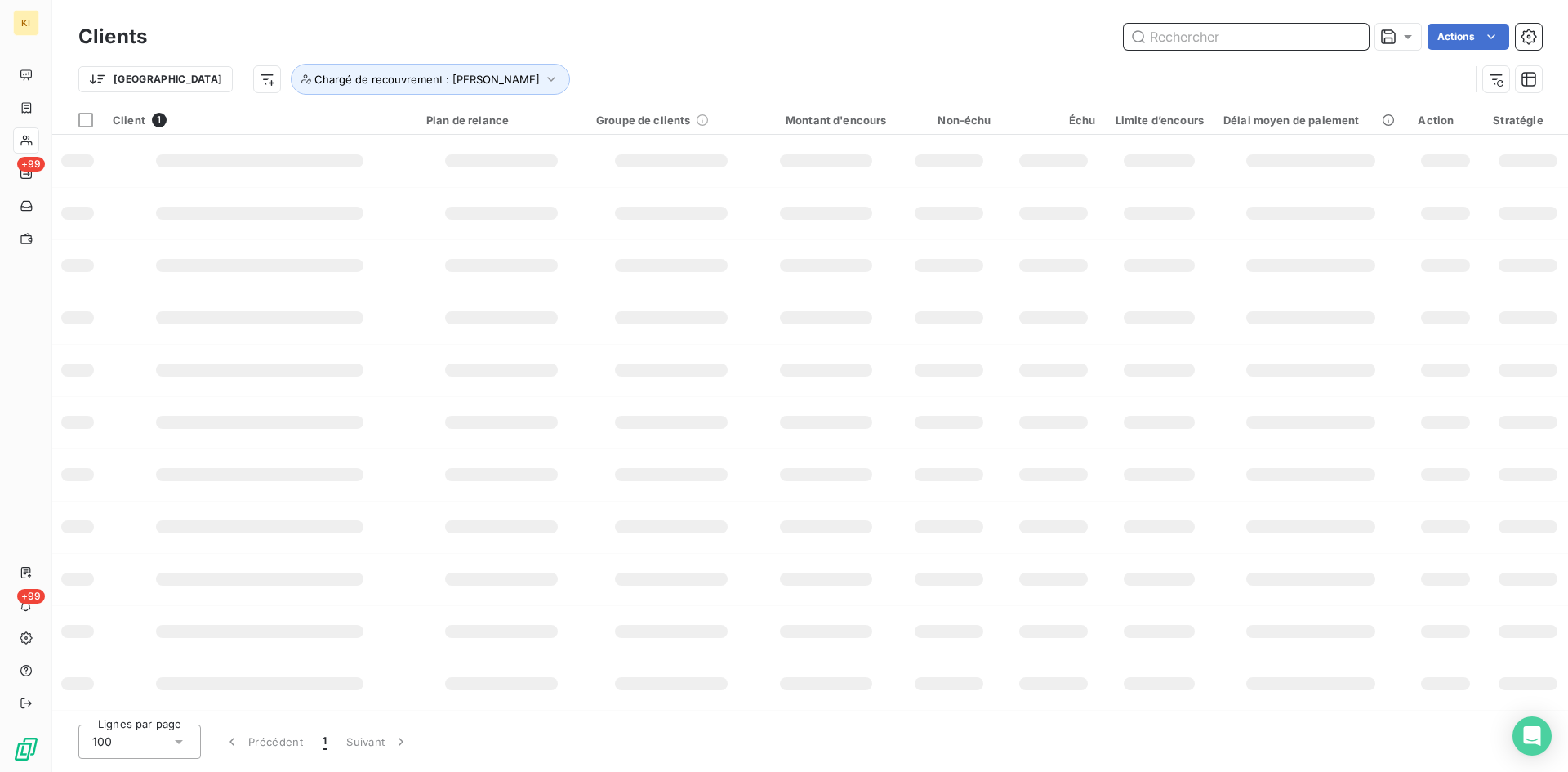
click at [1275, 40] on input "text" at bounding box center [1246, 37] width 245 height 27
paste input "W2081542"
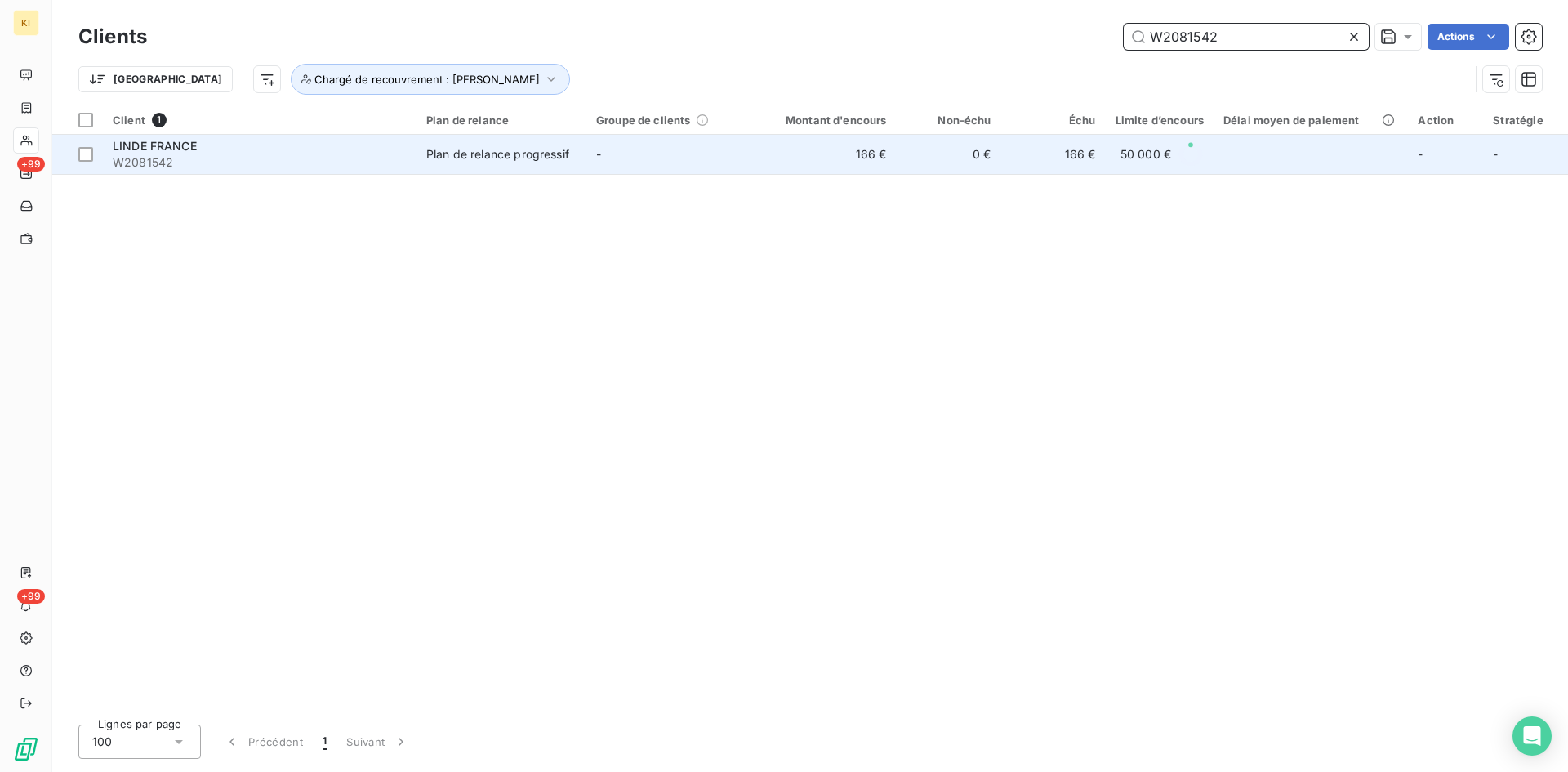
type input "W2081542"
click at [656, 153] on td "-" at bounding box center [670, 153] width 169 height 39
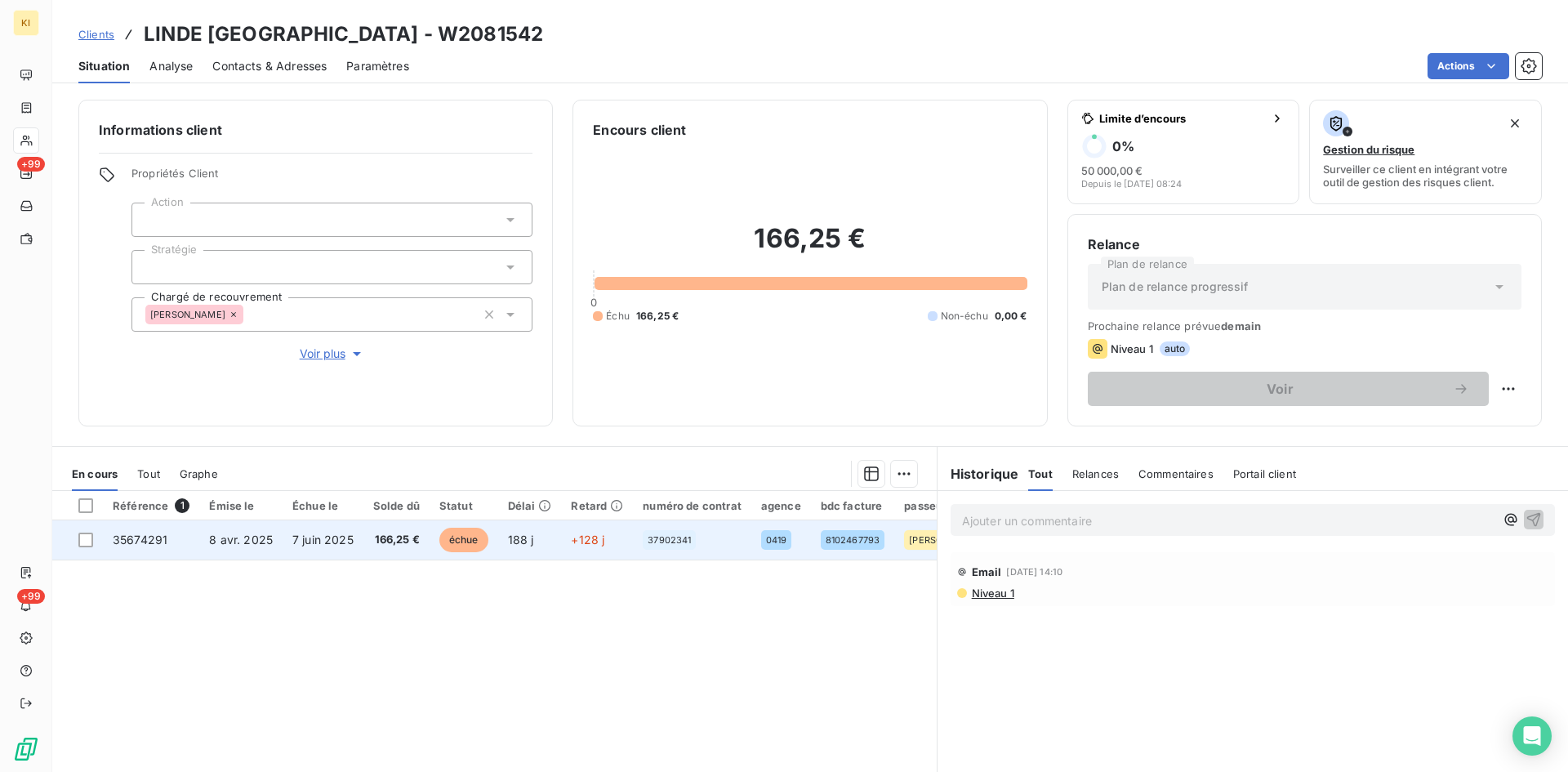
click at [192, 534] on td "35674291" at bounding box center [151, 539] width 97 height 39
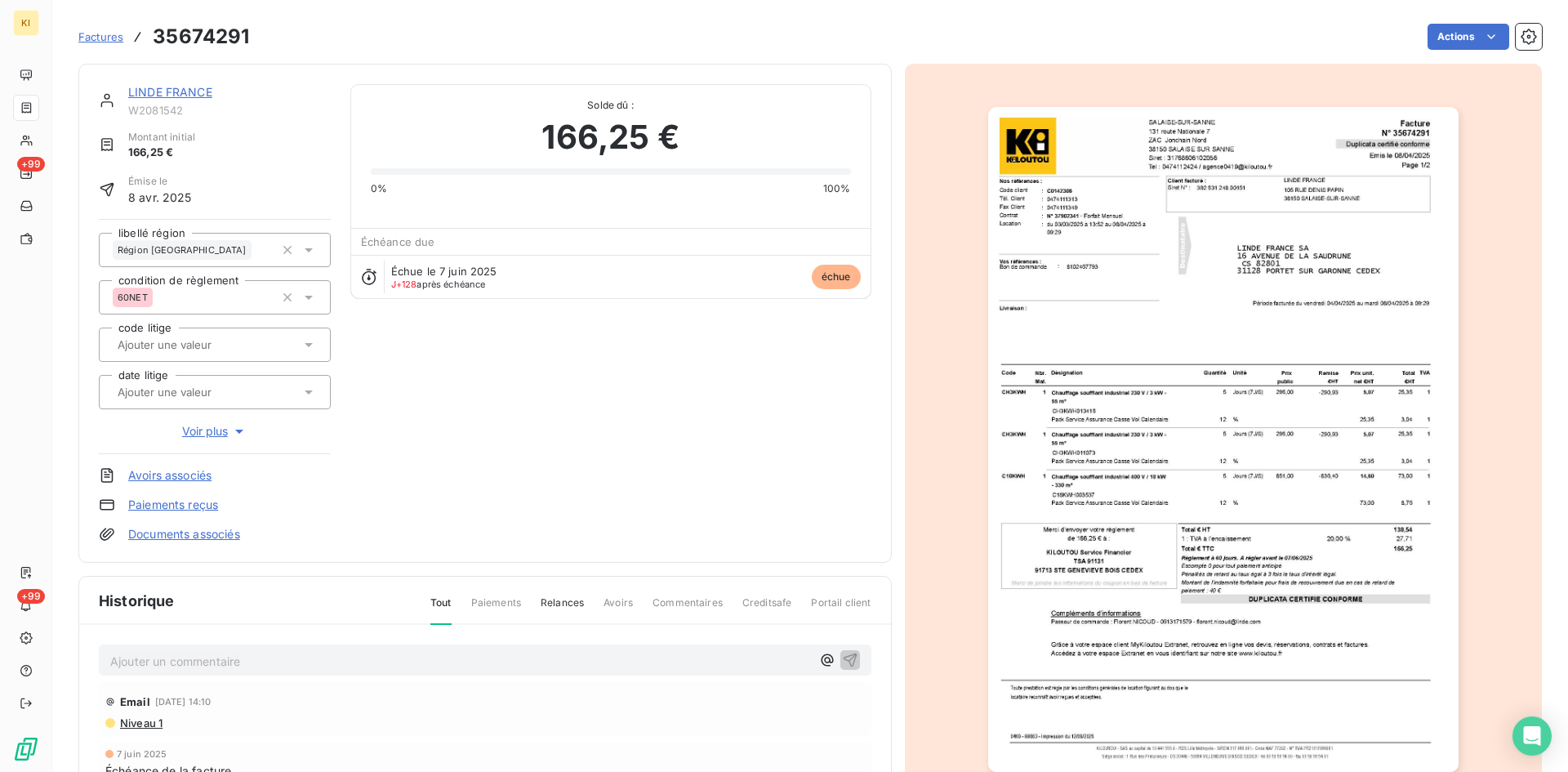
click at [297, 661] on p "Ajouter un commentaire ﻿" at bounding box center [460, 661] width 701 height 21
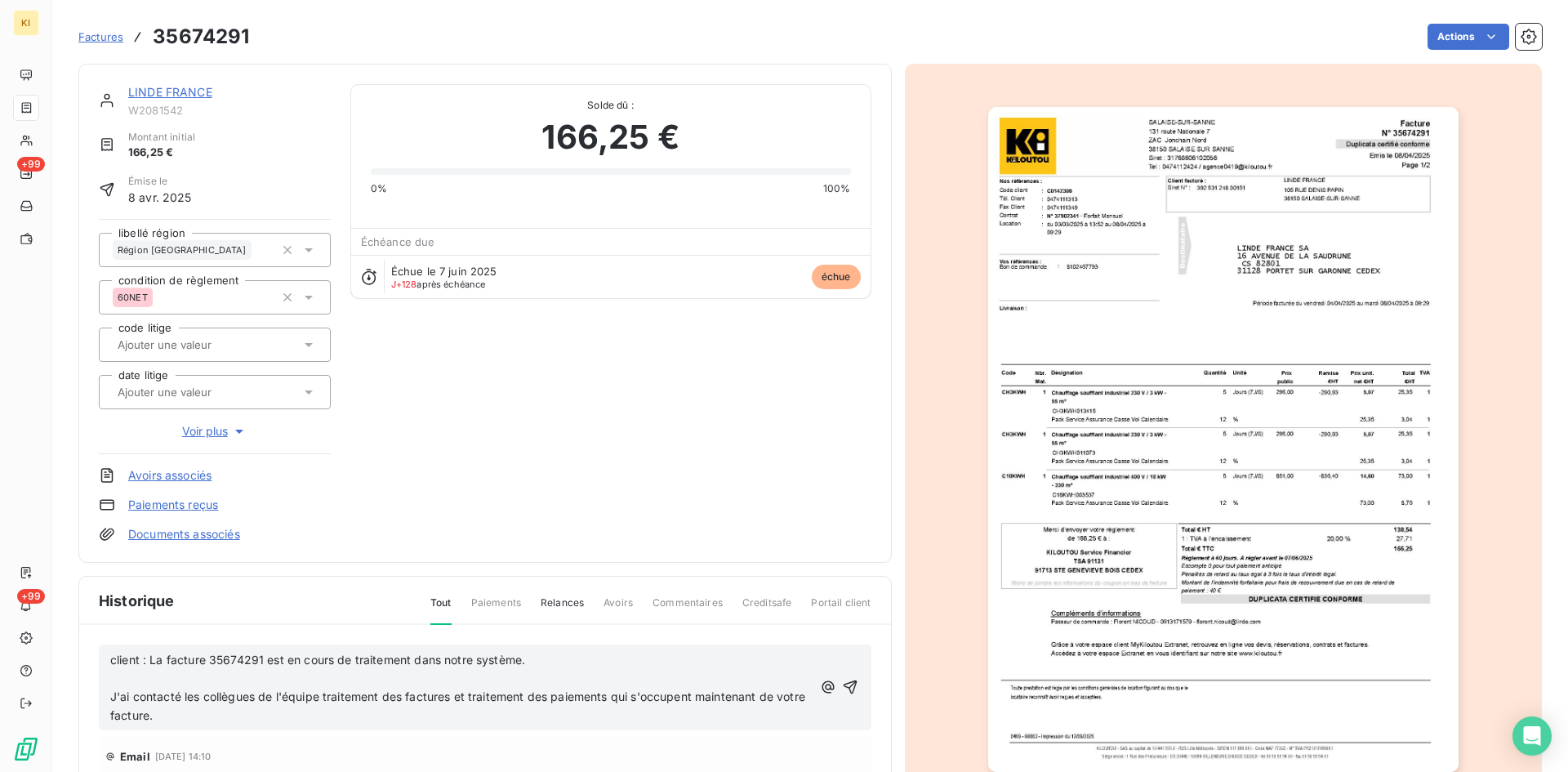
click at [114, 694] on span "J'ai contacté les collègues de l'équipe traitement des factures et traitement d…" at bounding box center [458, 706] width 698 height 32
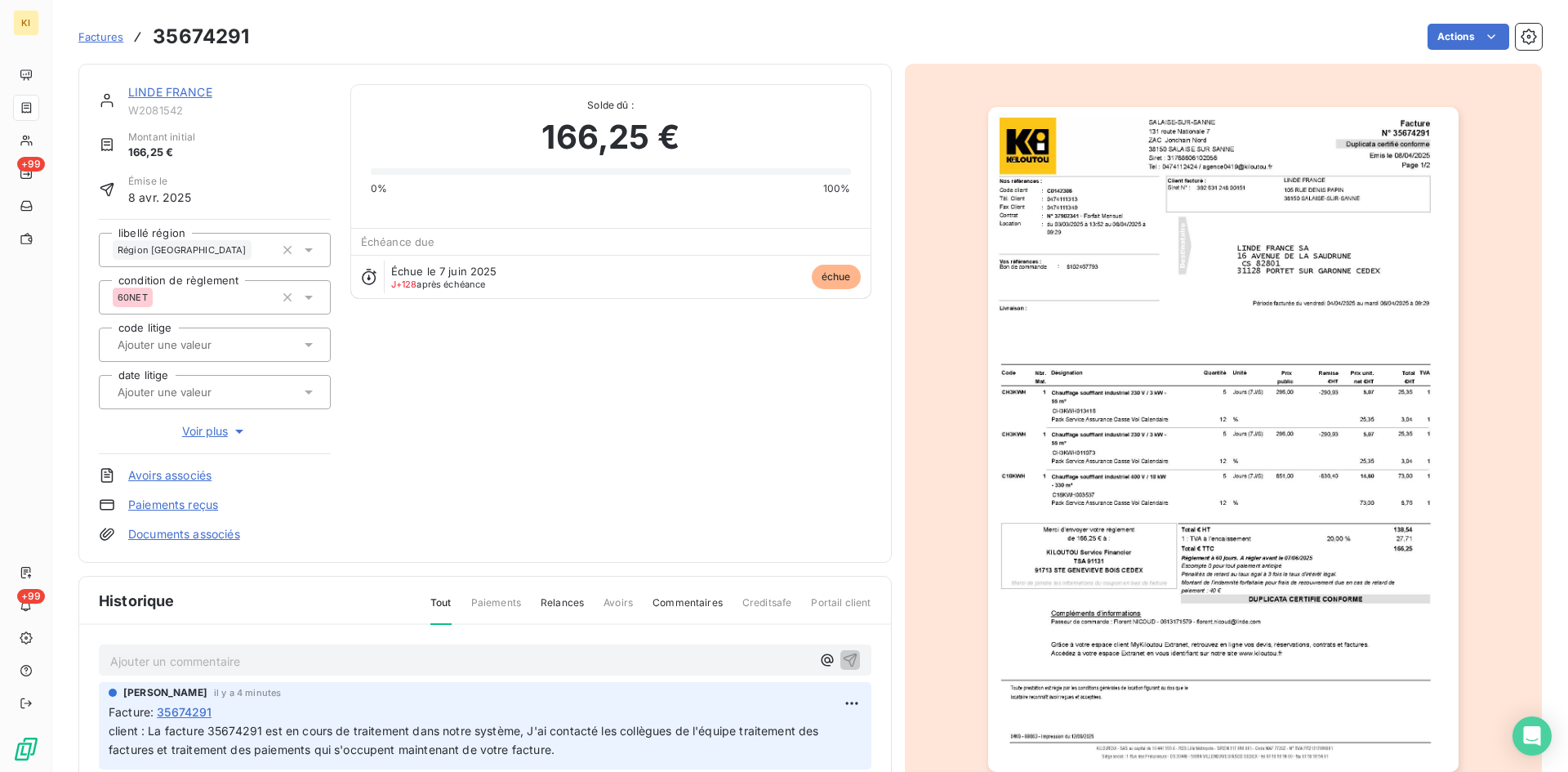
click at [103, 39] on span "Factures" at bounding box center [100, 37] width 45 height 13
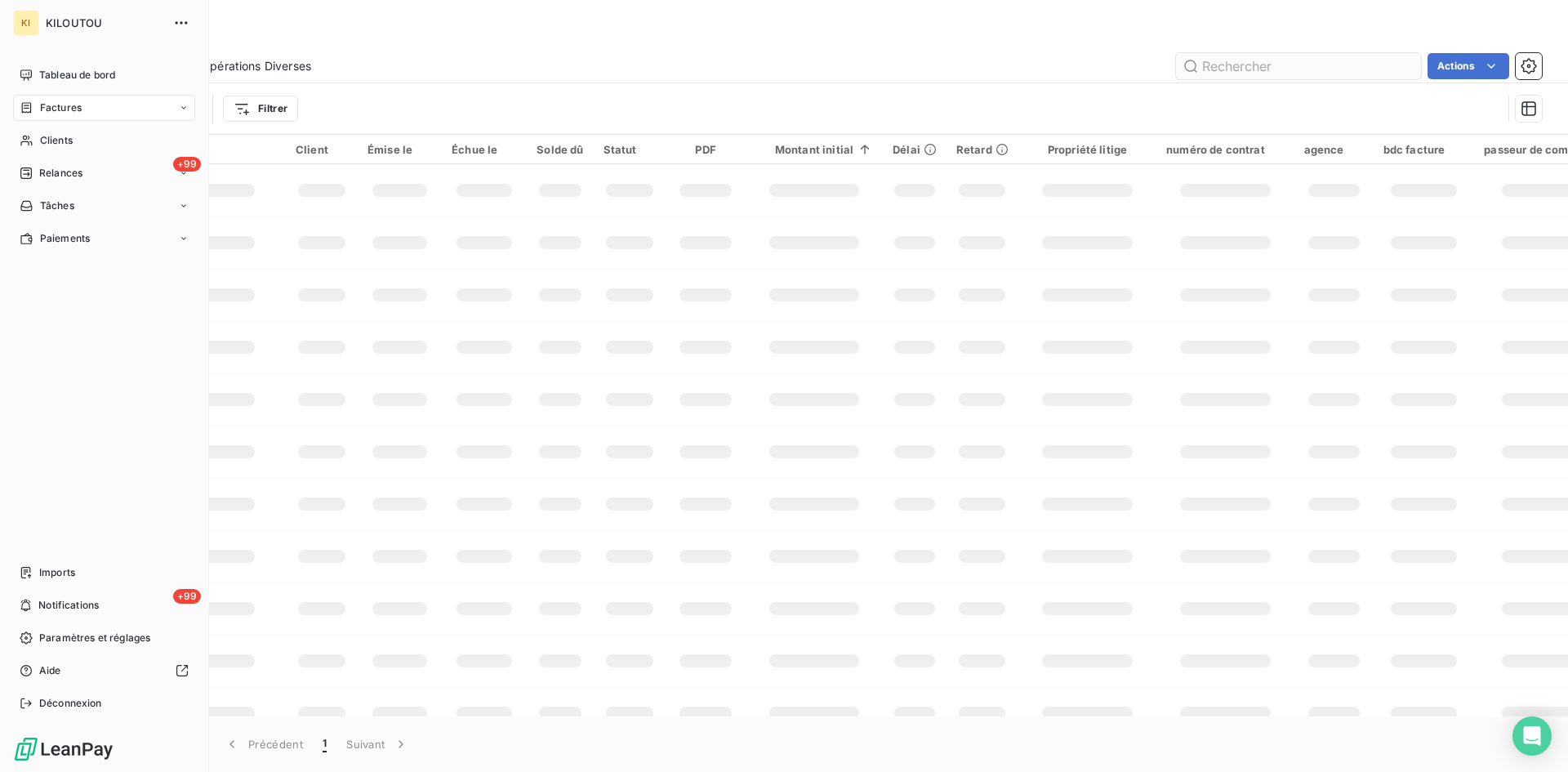
click at [46, 139] on span "Clients" at bounding box center [56, 141] width 32 height 15
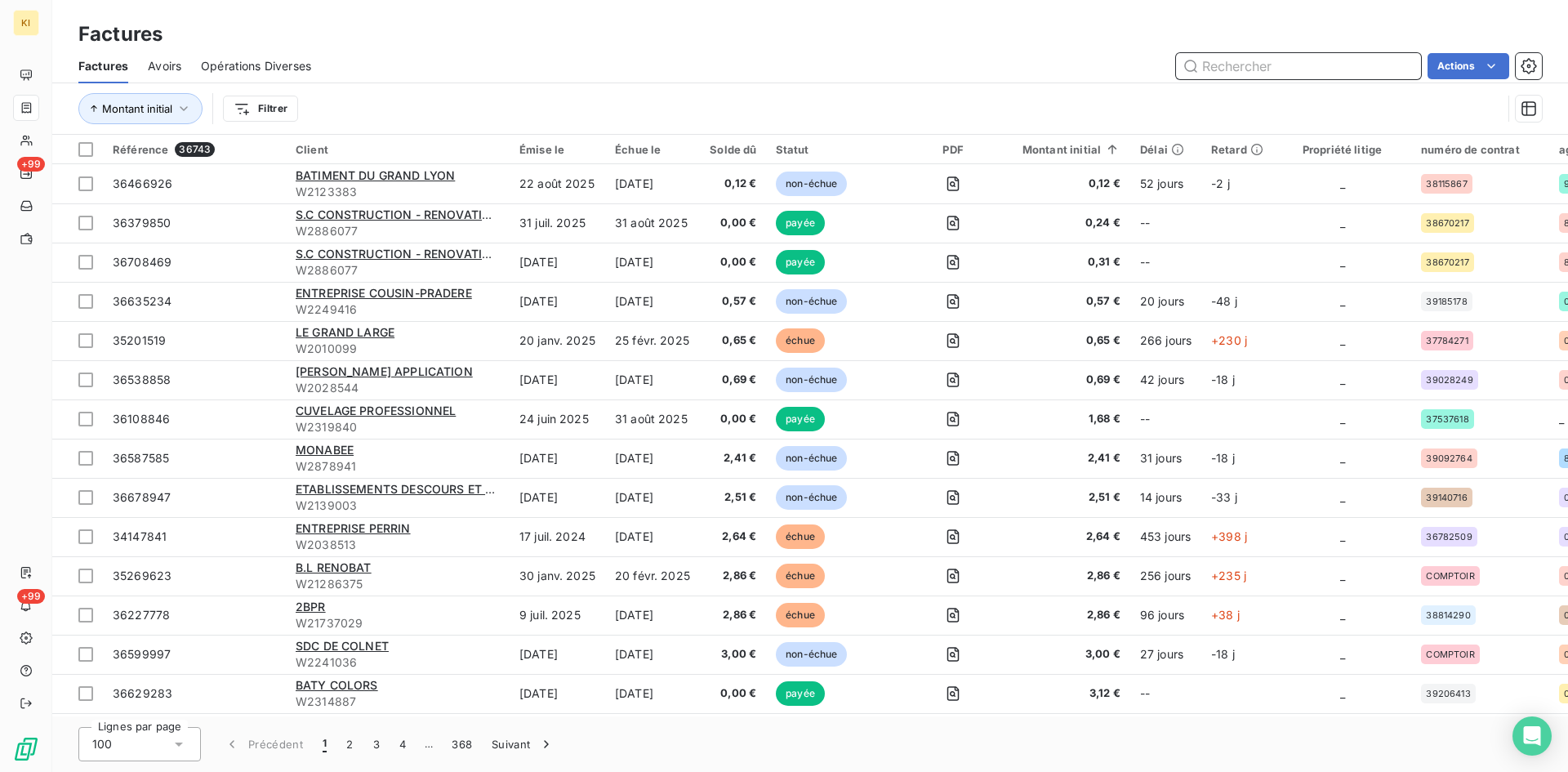
click at [1251, 56] on input "text" at bounding box center [1298, 66] width 245 height 27
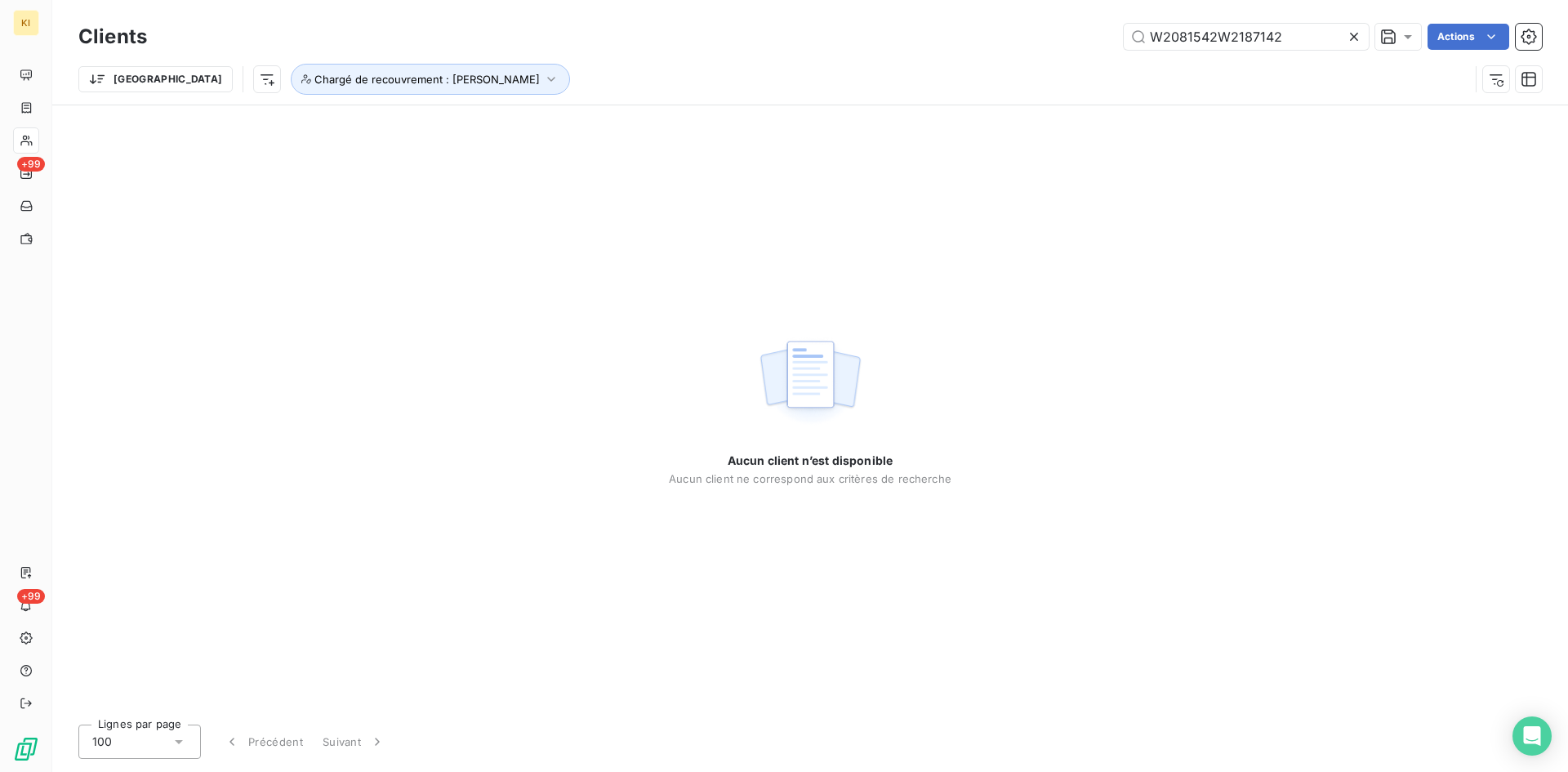
click at [1345, 40] on div "W2081542W2187142" at bounding box center [1246, 37] width 245 height 27
type input "W2081542W2187142"
click at [1348, 41] on icon at bounding box center [1353, 36] width 16 height 16
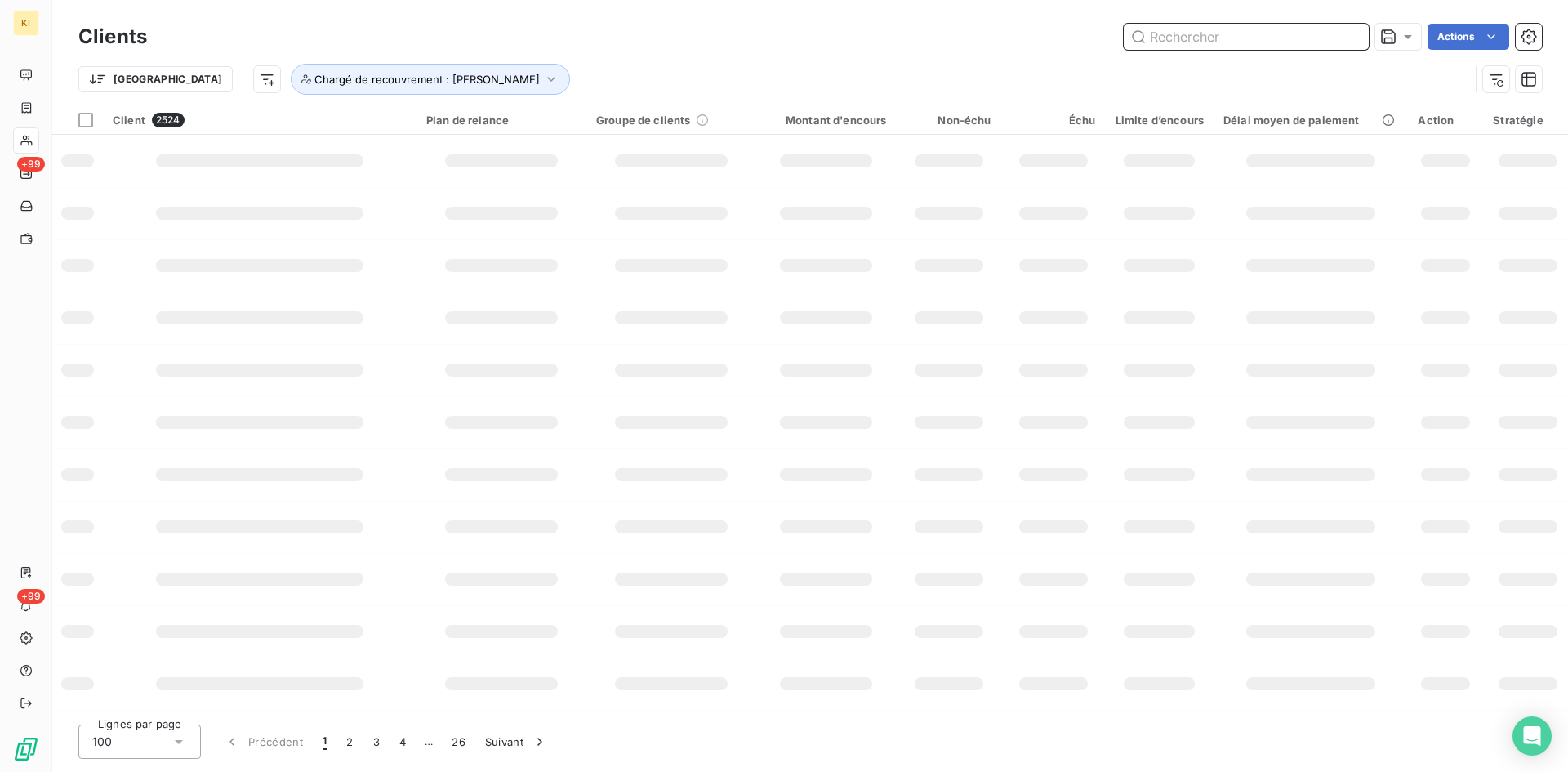
click at [1255, 36] on input "text" at bounding box center [1246, 37] width 245 height 27
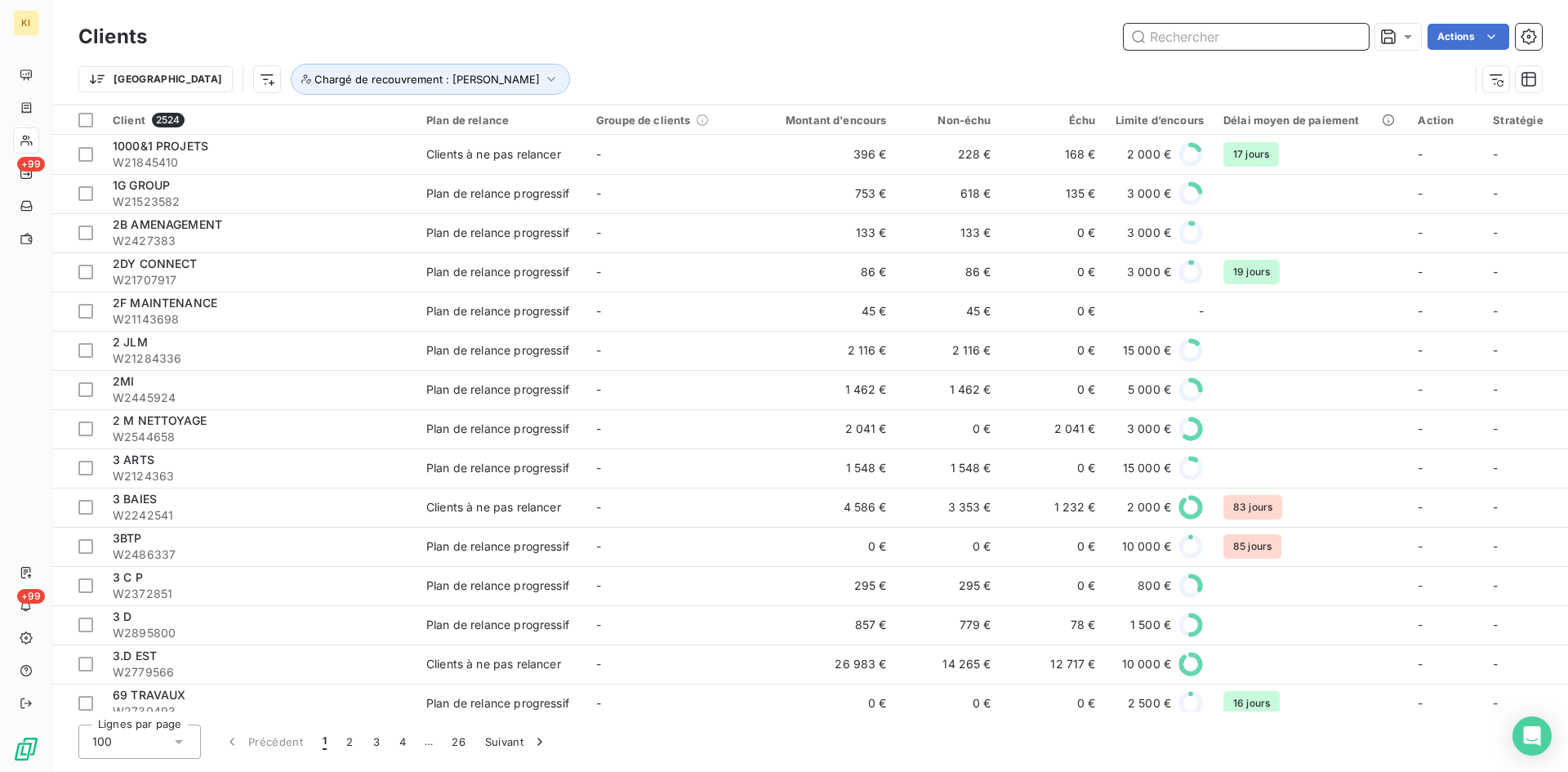
paste input "W2187142"
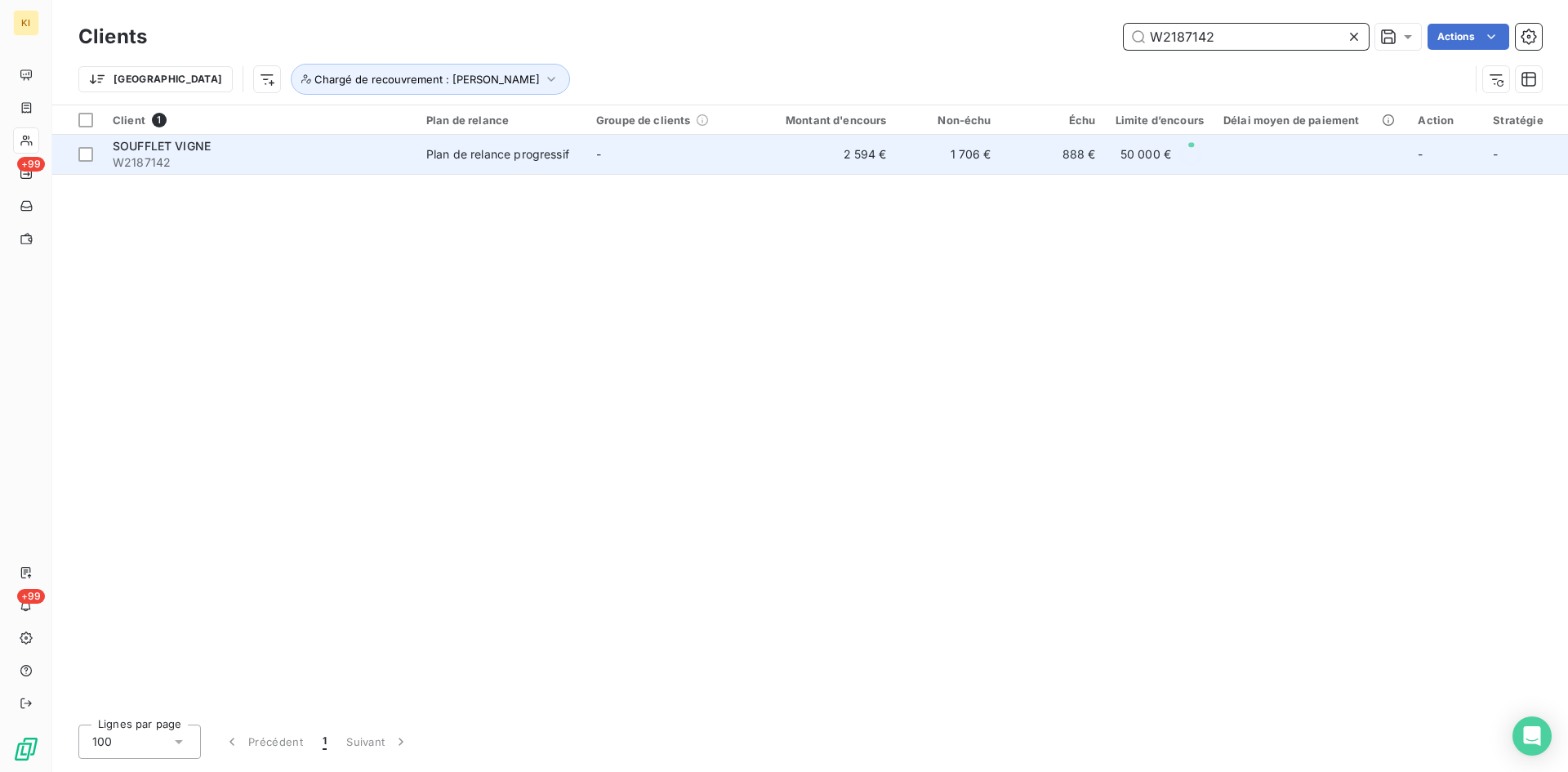
type input "W2187142"
click at [598, 171] on td "-" at bounding box center [670, 153] width 169 height 39
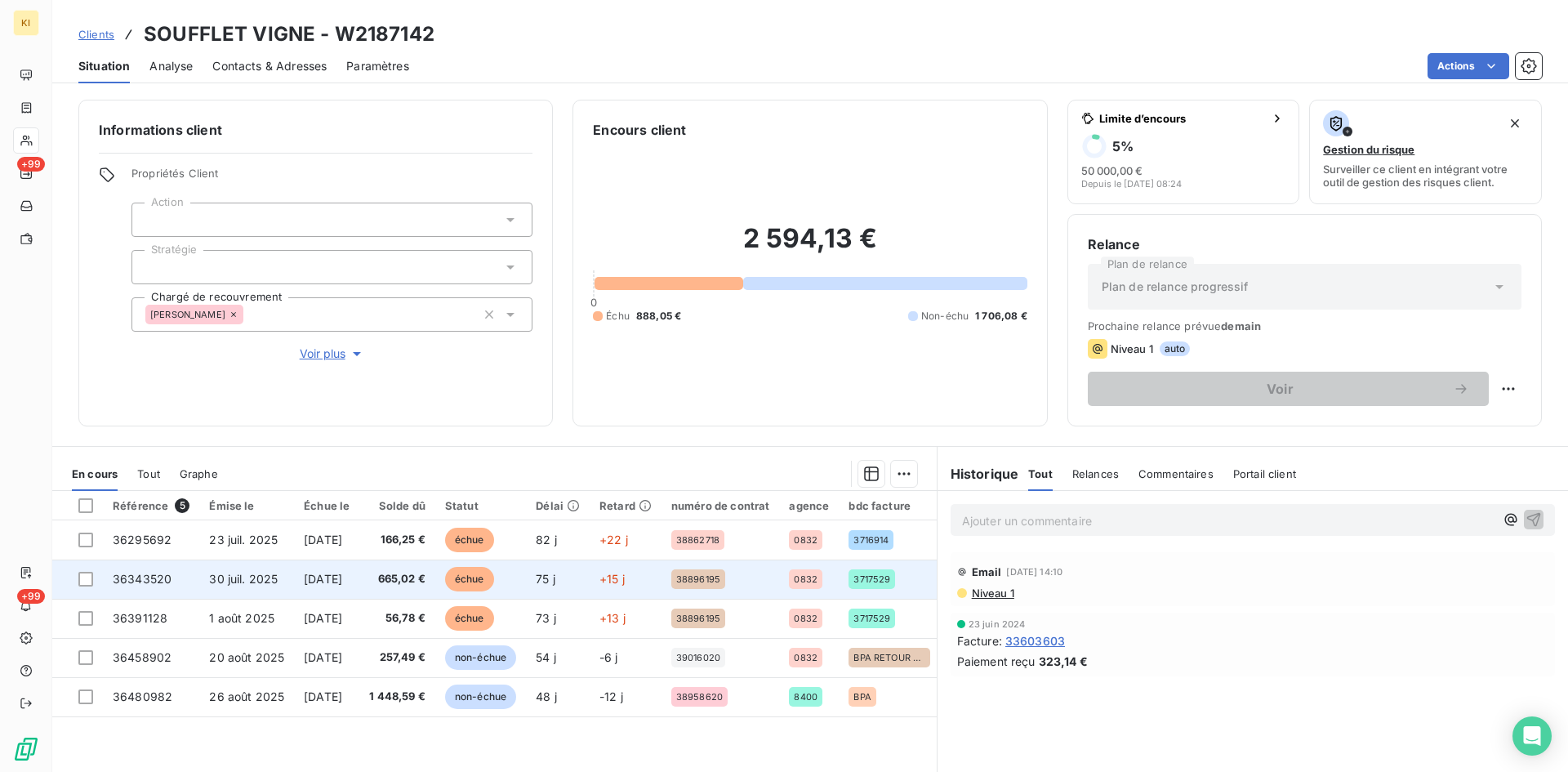
click at [171, 574] on td "36343520" at bounding box center [151, 579] width 97 height 39
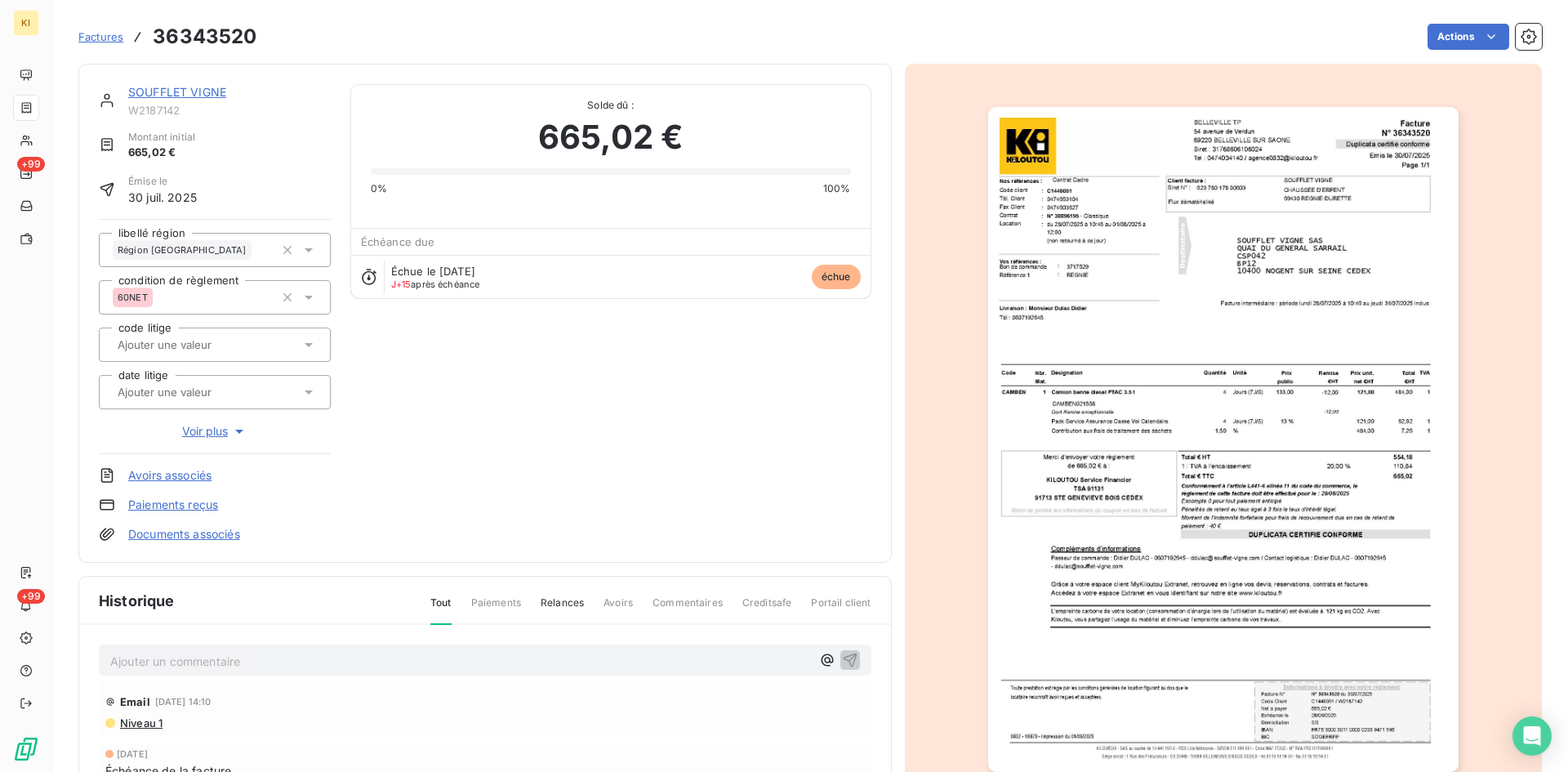
click at [237, 668] on p "Ajouter un commentaire ﻿" at bounding box center [460, 661] width 701 height 21
drag, startPoint x: 506, startPoint y: 657, endPoint x: 53, endPoint y: 638, distance: 453.4
click at [53, 638] on section "Factures 36343520 Actions SOUFFLET VIGNE W2187142 Montant initial 665,02 € Émis…" at bounding box center [810, 386] width 1516 height 772
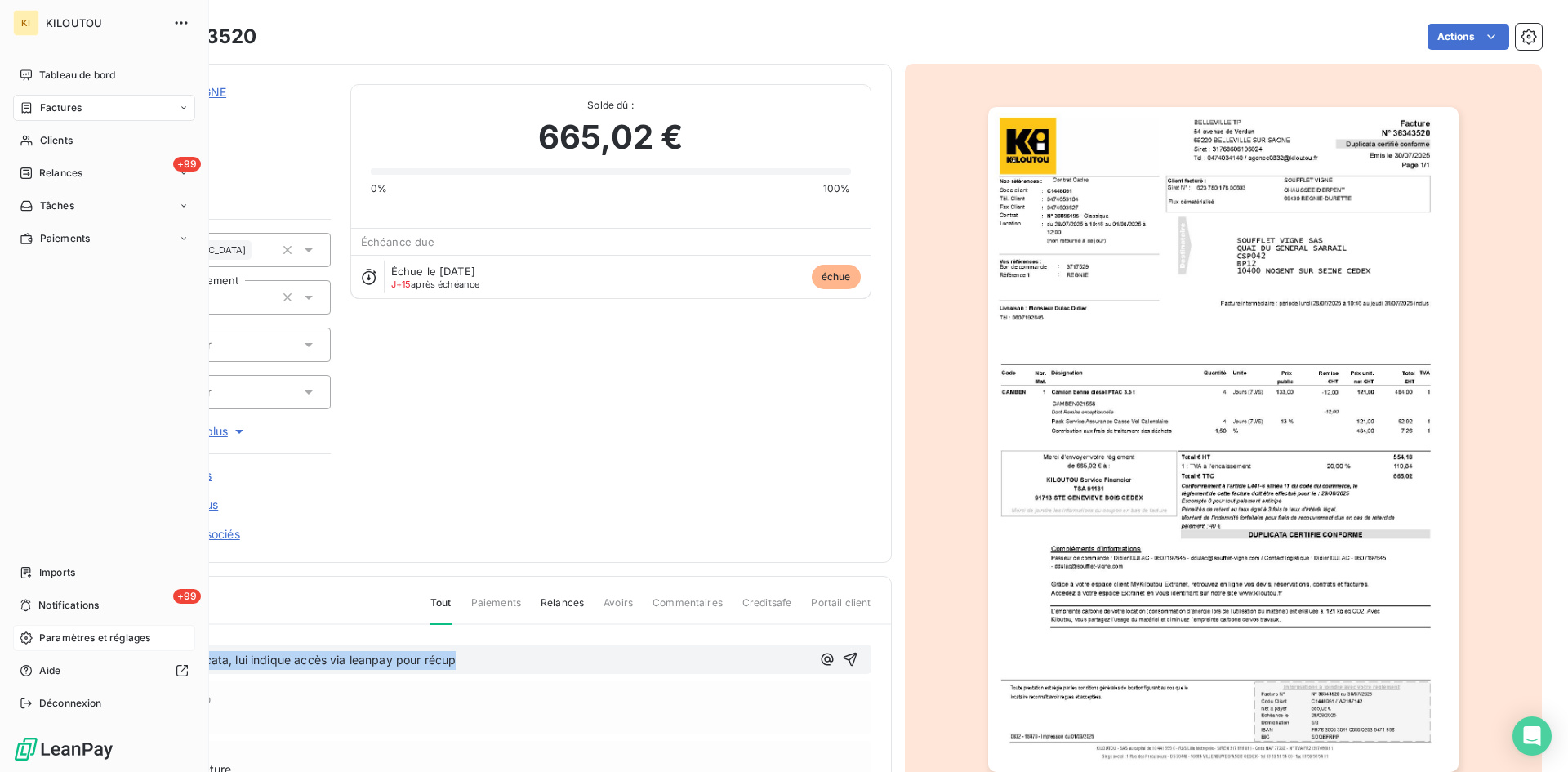
copy span "cliente dmd duplicata, lui indique accès via leanpay pour récup"
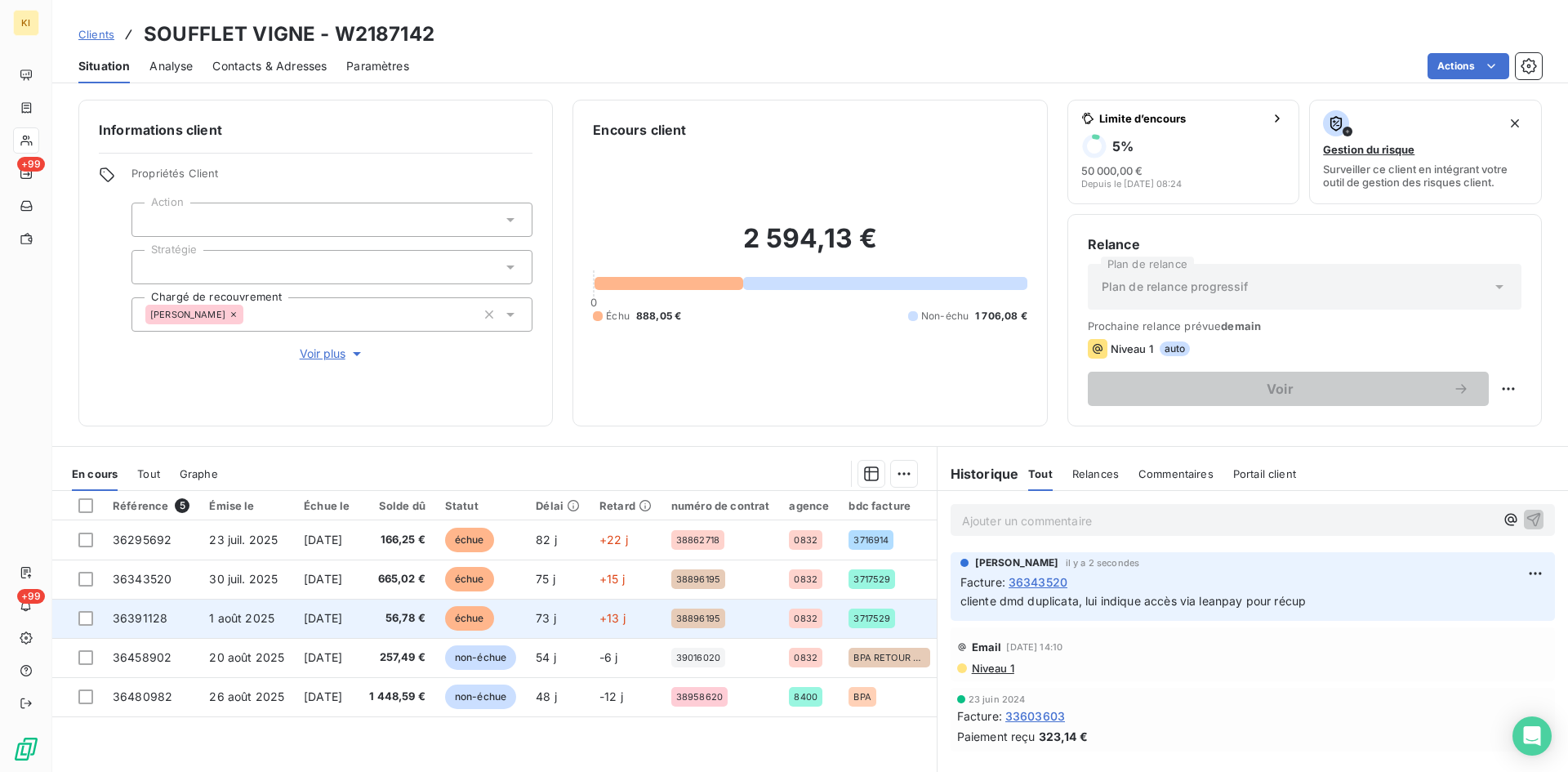
click at [173, 621] on td "36391128" at bounding box center [151, 618] width 97 height 39
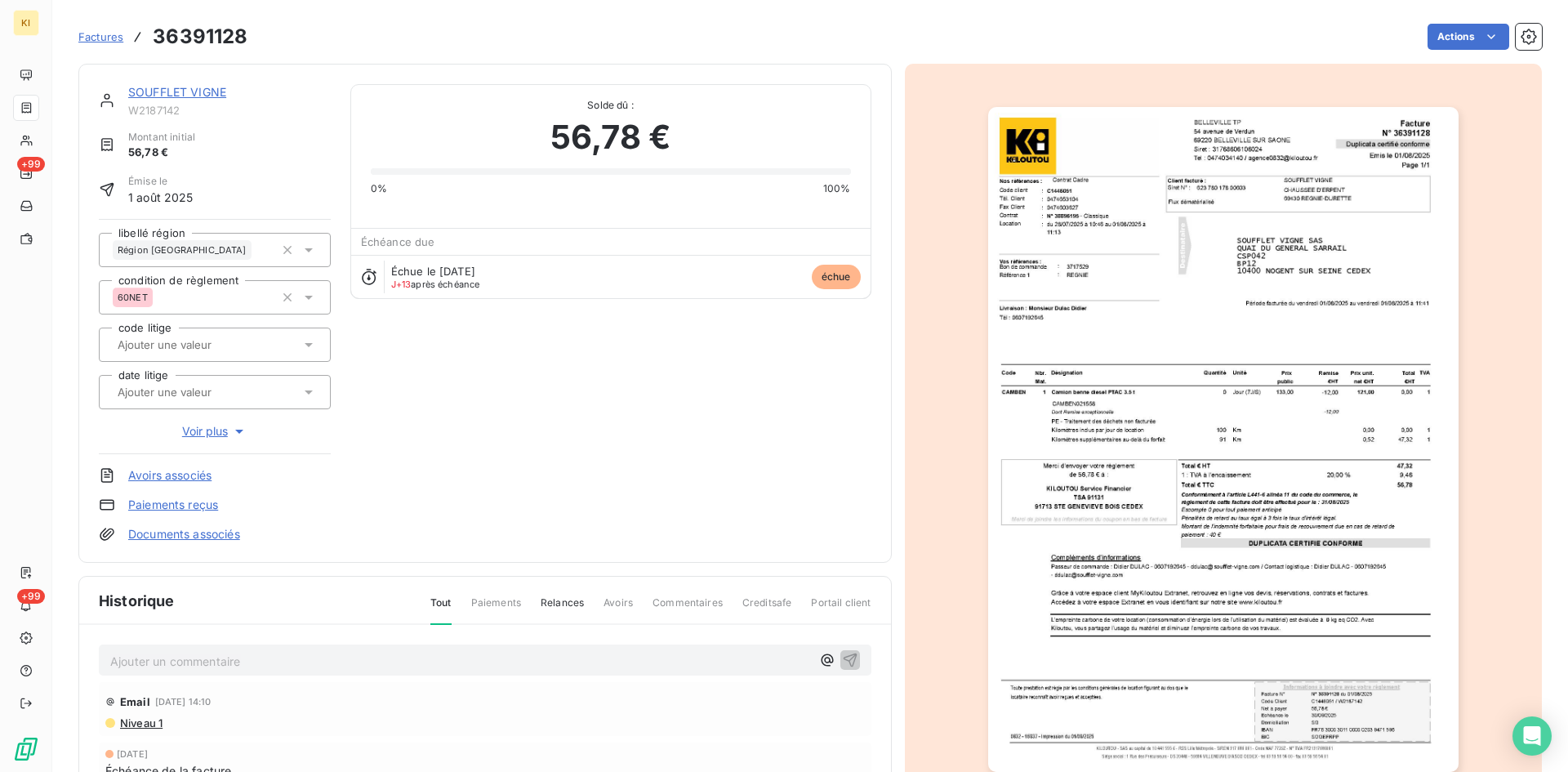
click at [187, 672] on div "Ajouter un commentaire ﻿" at bounding box center [485, 660] width 773 height 32
click at [188, 668] on p "Ajouter un commentaire ﻿" at bounding box center [460, 661] width 701 height 21
